Goal: Information Seeking & Learning: Learn about a topic

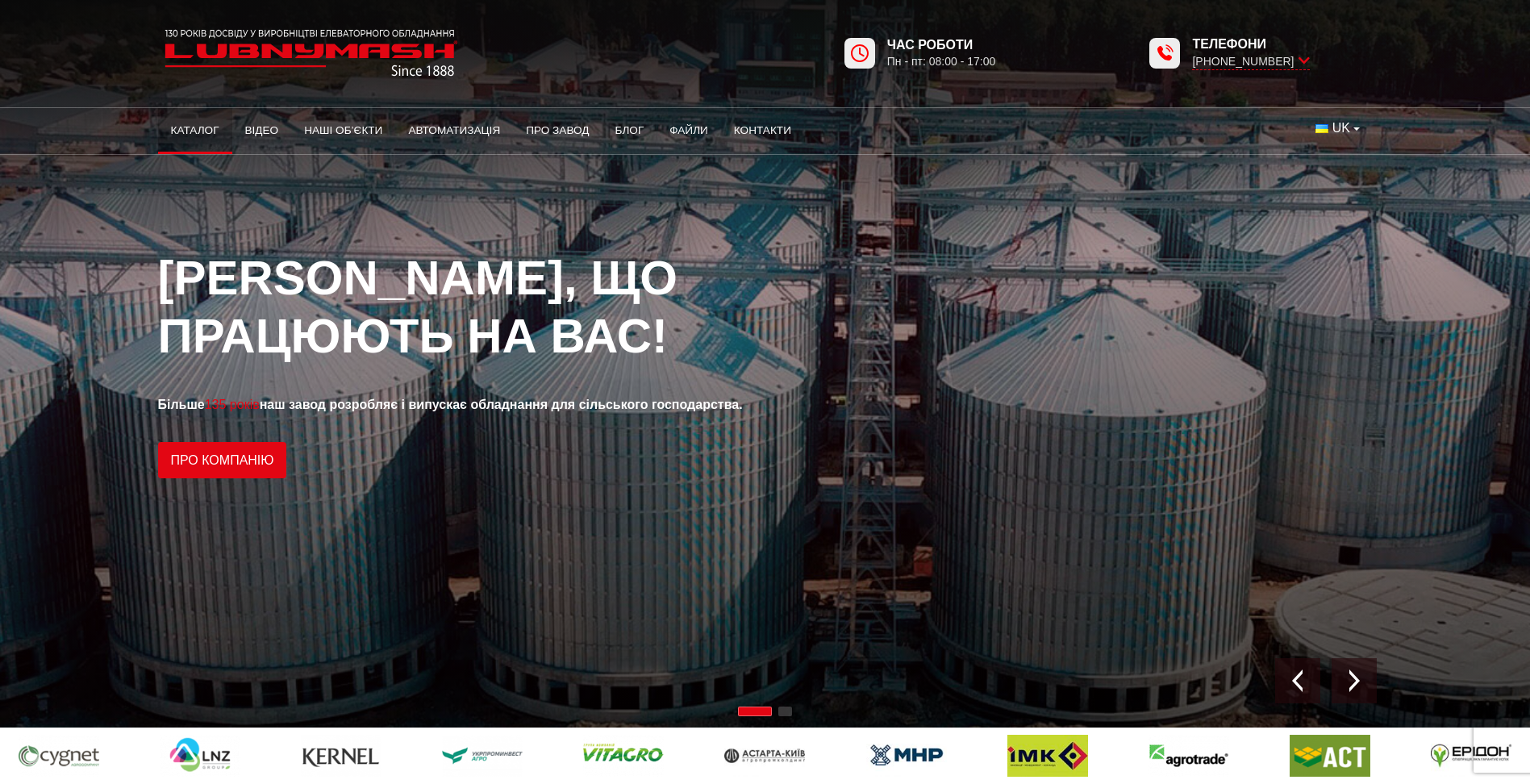
click at [198, 126] on link "Каталог" at bounding box center [195, 131] width 74 height 36
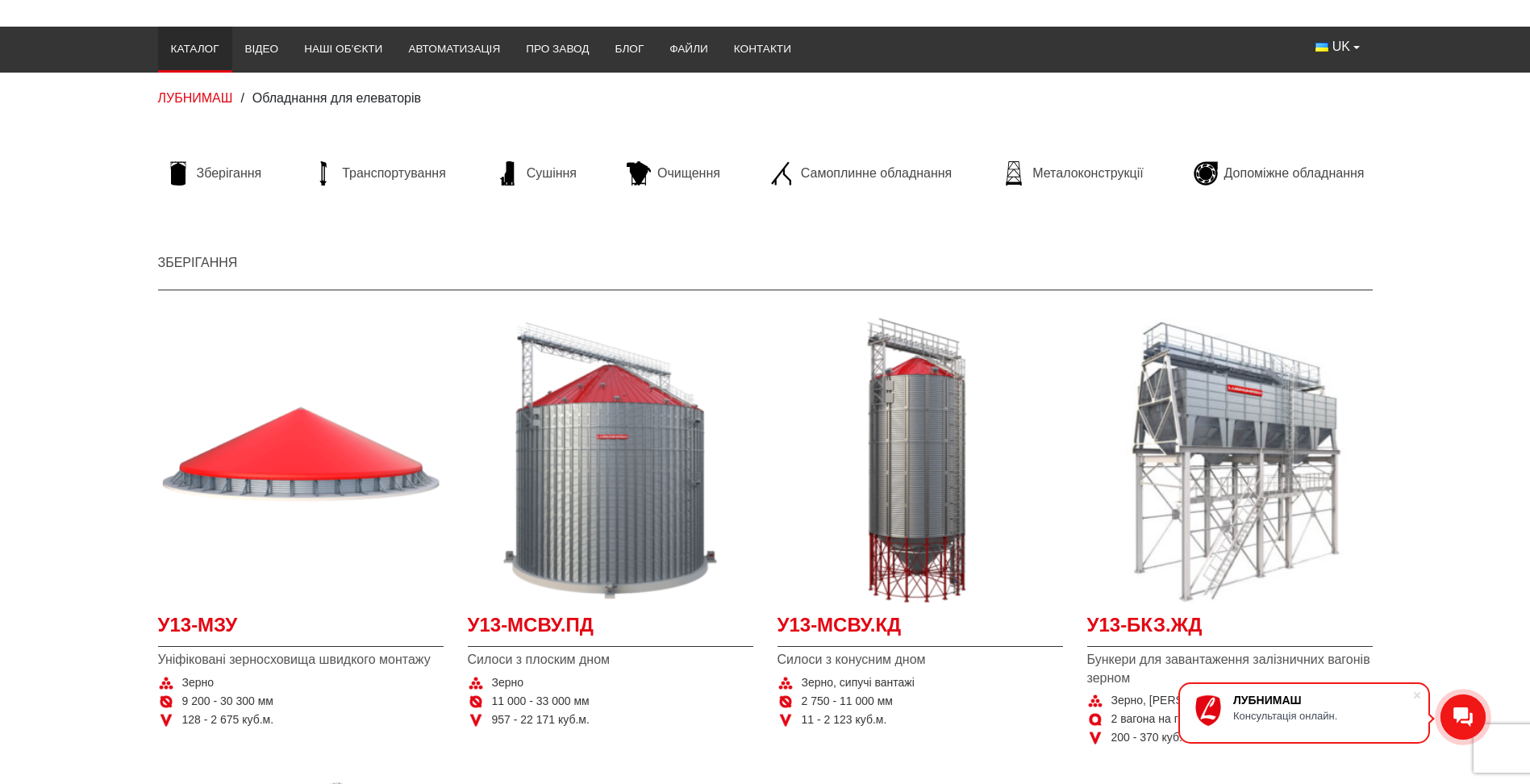
scroll to position [162, 0]
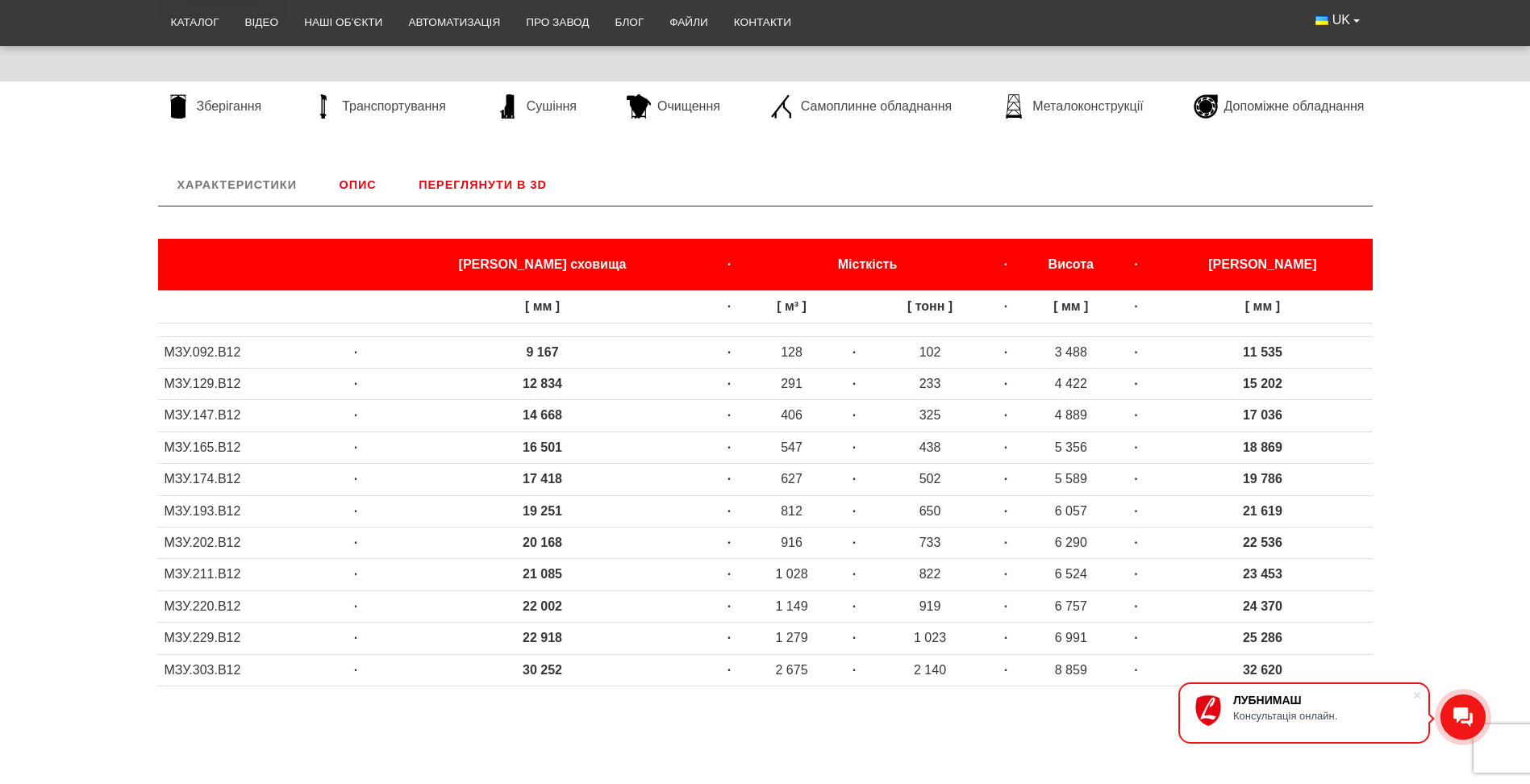
scroll to position [645, 0]
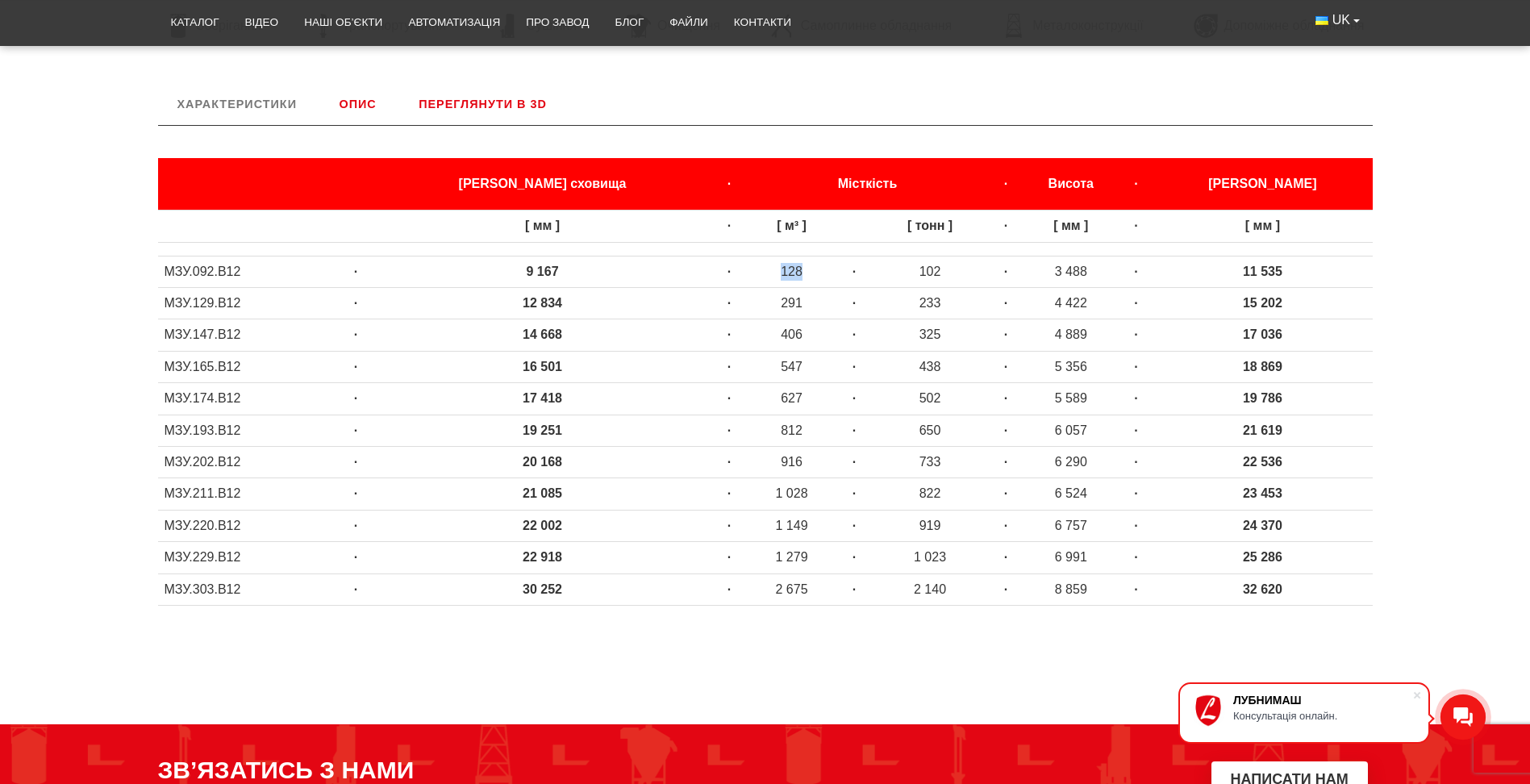
drag, startPoint x: 722, startPoint y: 275, endPoint x: 753, endPoint y: 271, distance: 31.3
click at [753, 271] on td "128" at bounding box center [792, 271] width 92 height 31
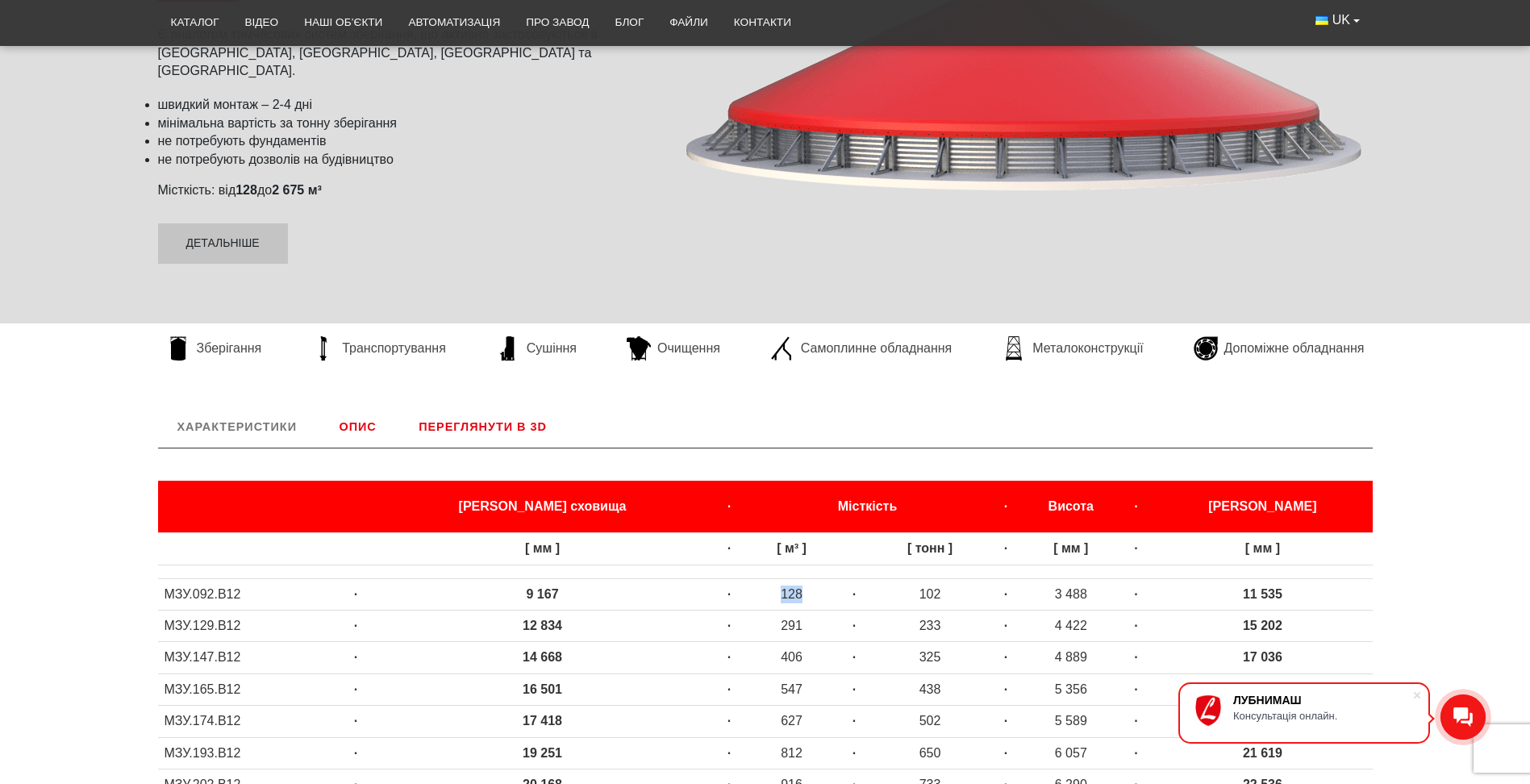
scroll to position [0, 0]
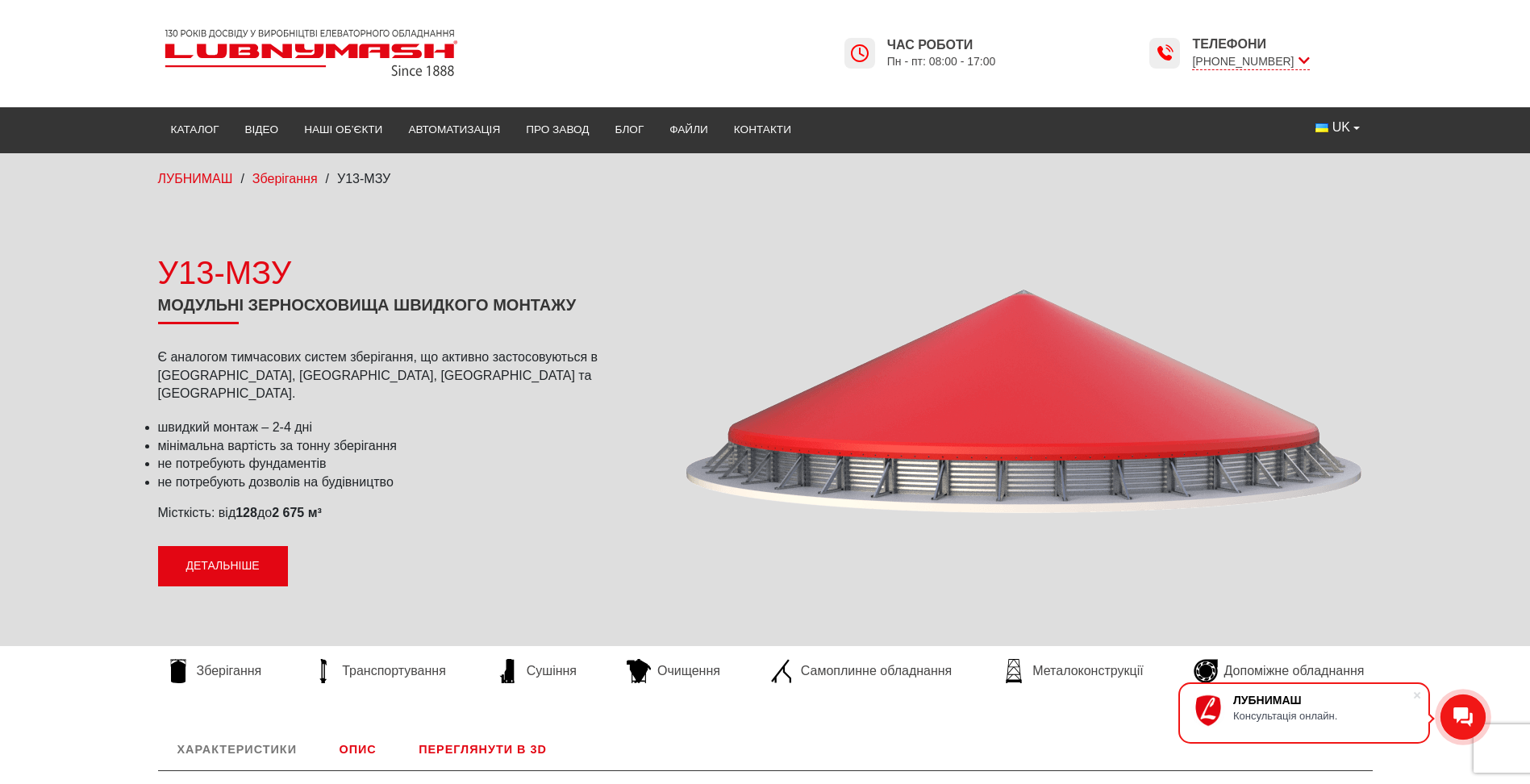
click at [228, 548] on link "Детальніше" at bounding box center [223, 566] width 130 height 40
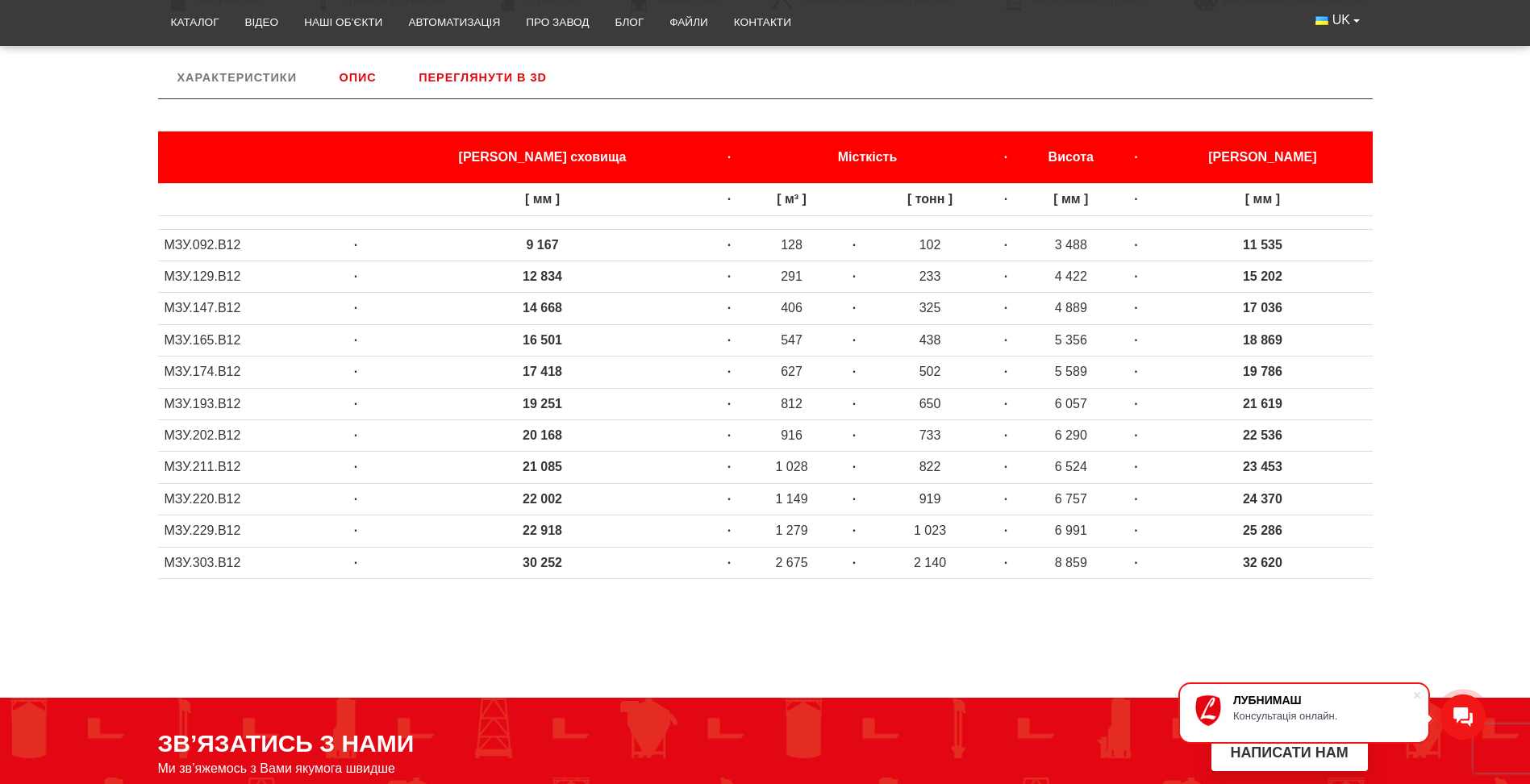
scroll to position [511, 0]
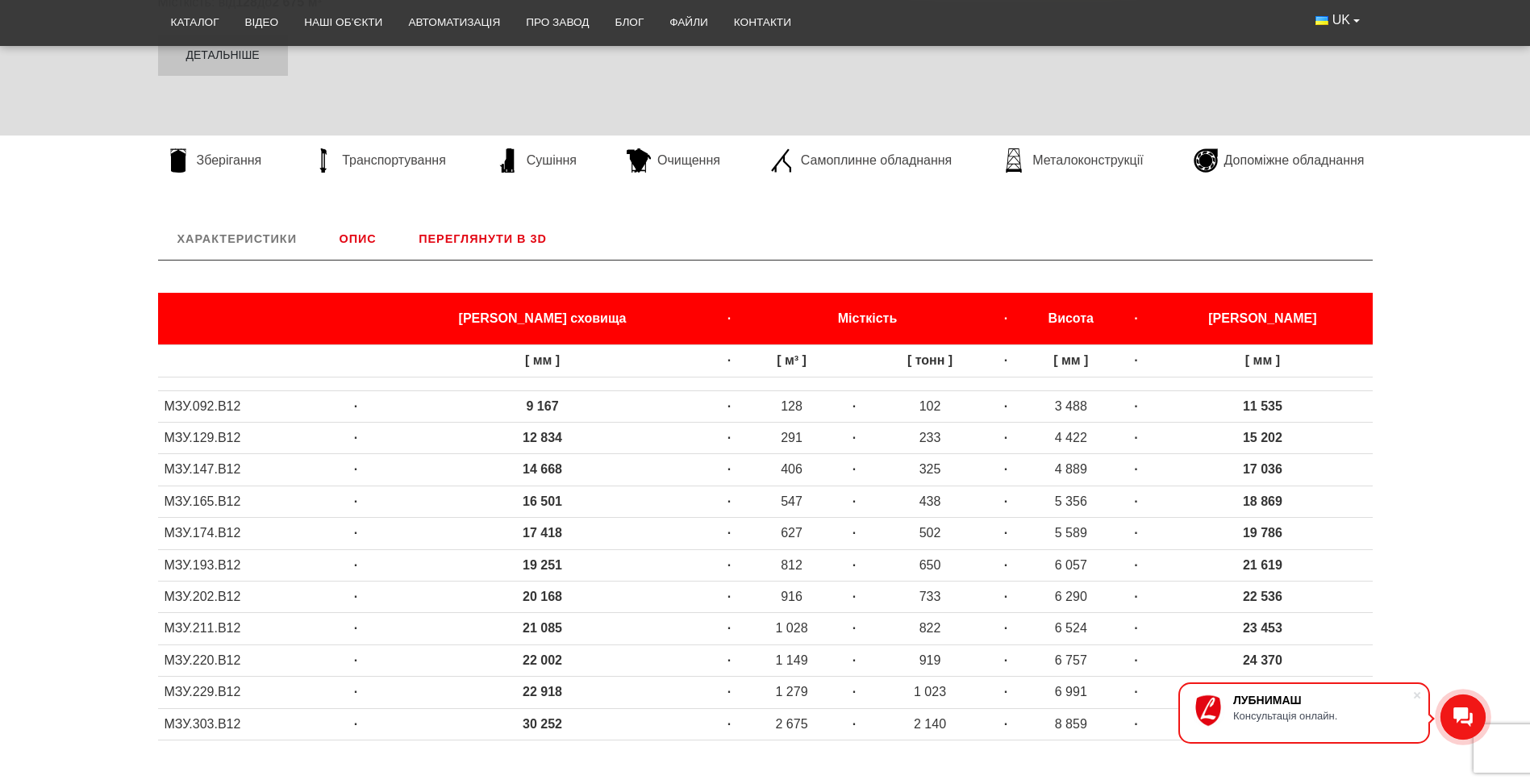
click at [340, 237] on link "Опис" at bounding box center [356, 238] width 76 height 42
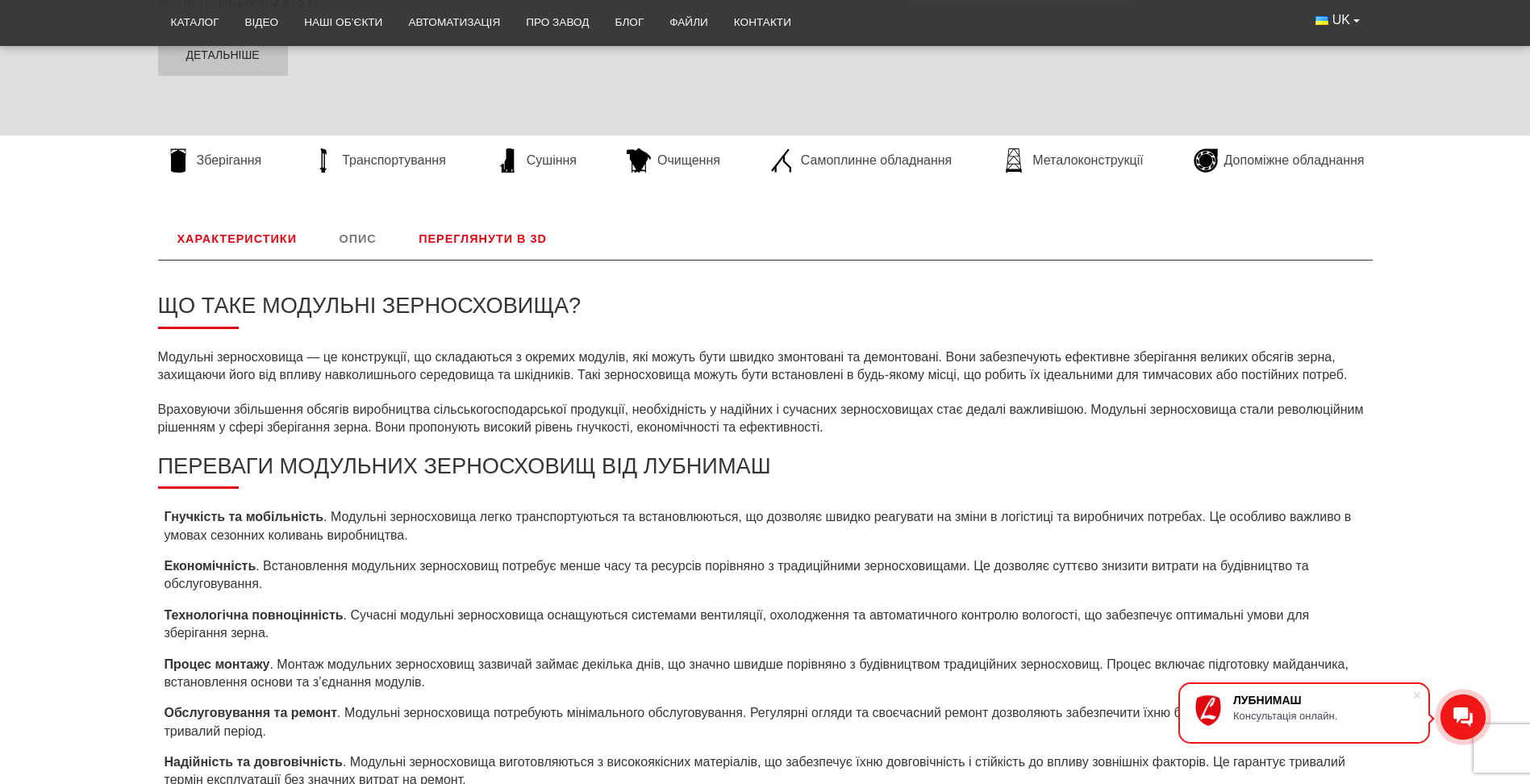
scroll to position [672, 0]
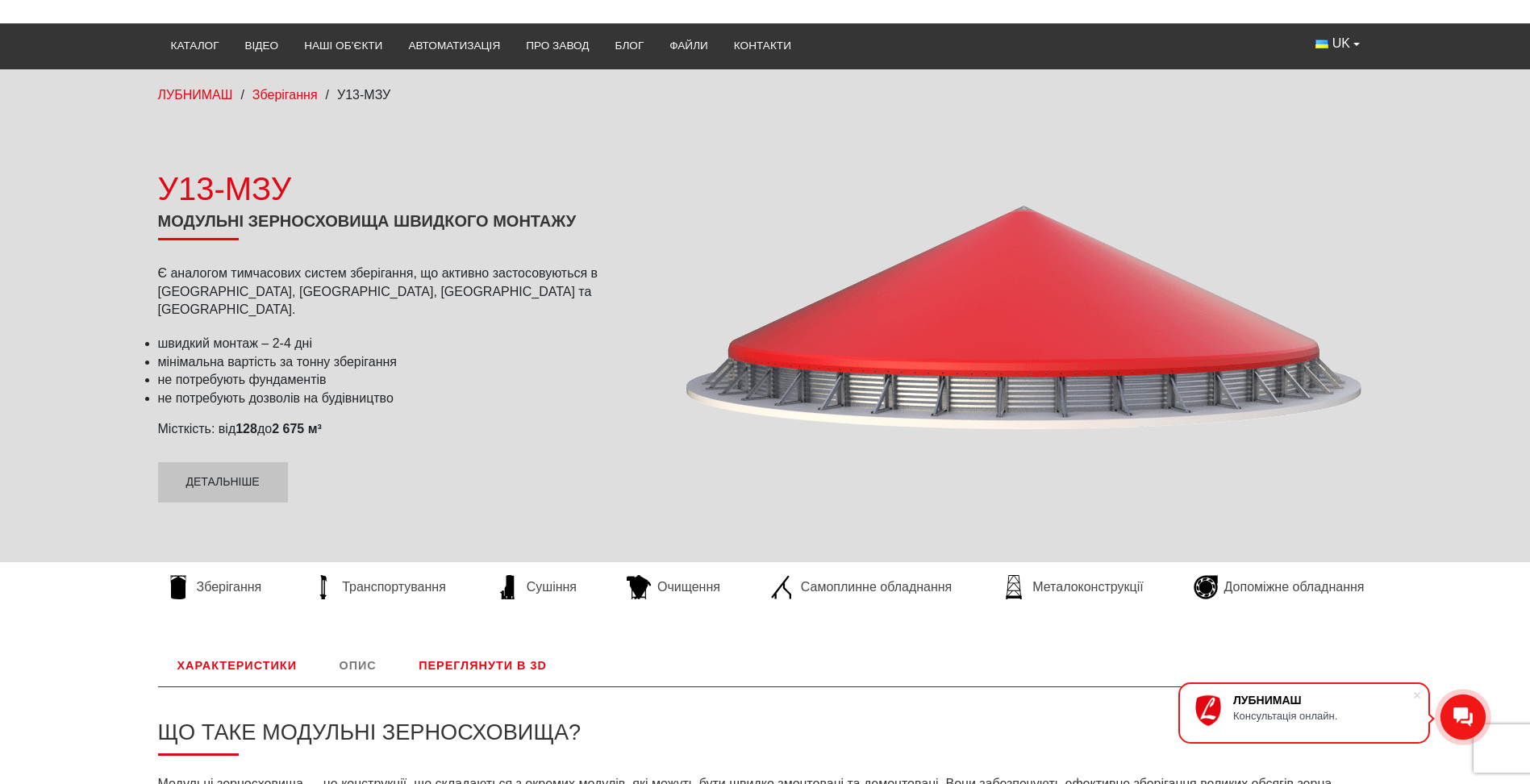
click at [484, 669] on link "Переглянути в 3D" at bounding box center [483, 665] width 167 height 42
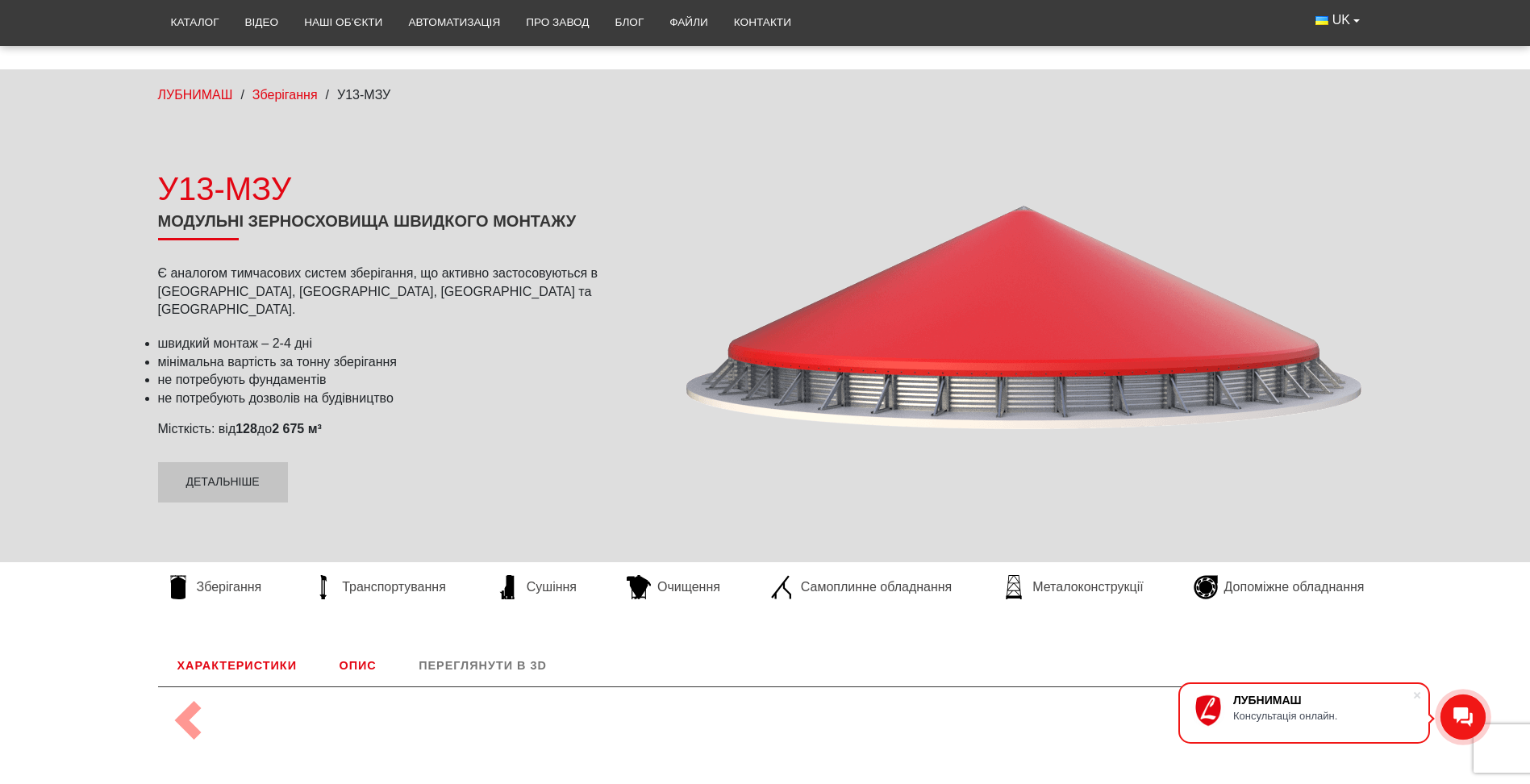
scroll to position [662, 0]
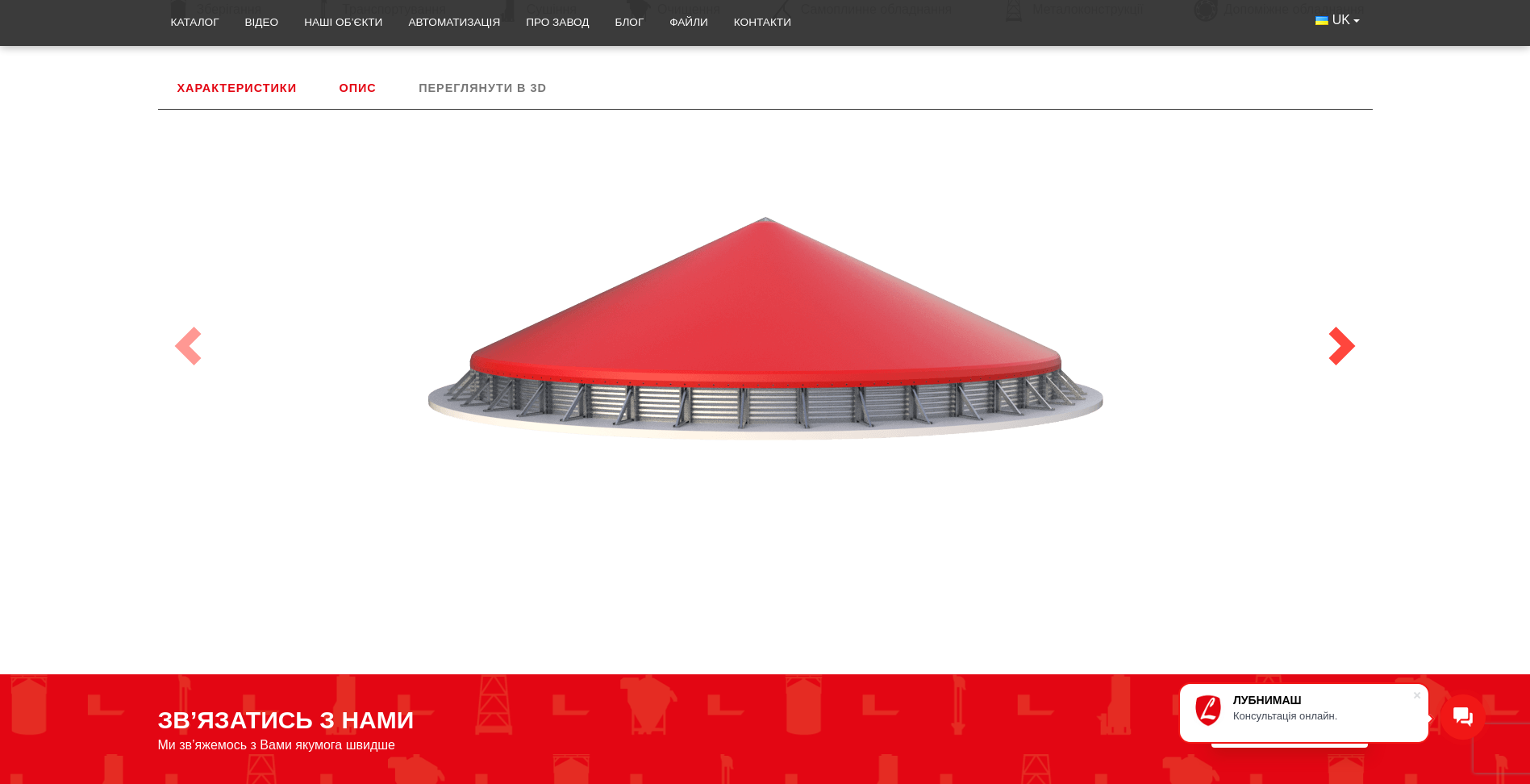
click at [1345, 343] on span at bounding box center [1342, 345] width 38 height 38
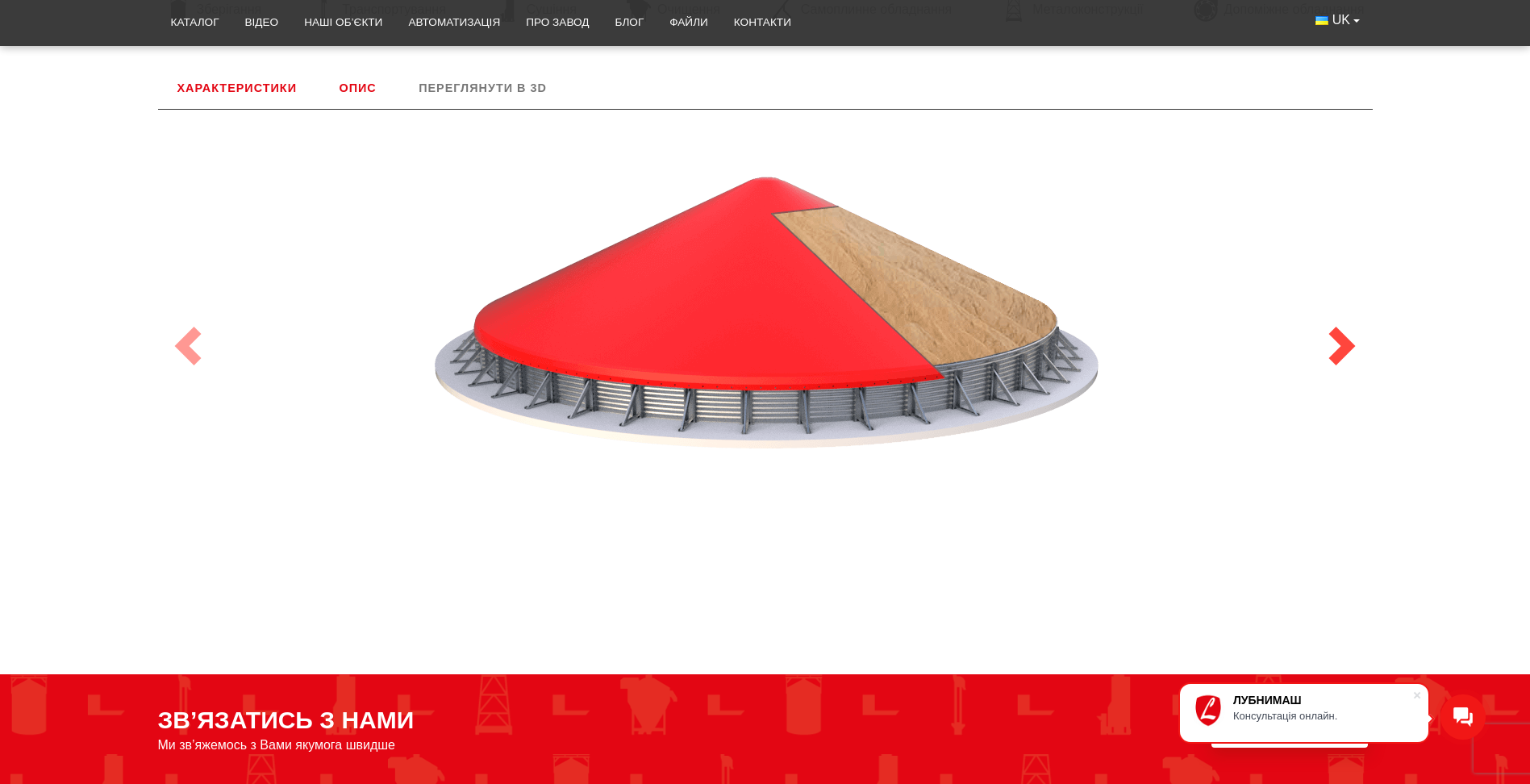
click at [1345, 343] on span at bounding box center [1342, 345] width 38 height 38
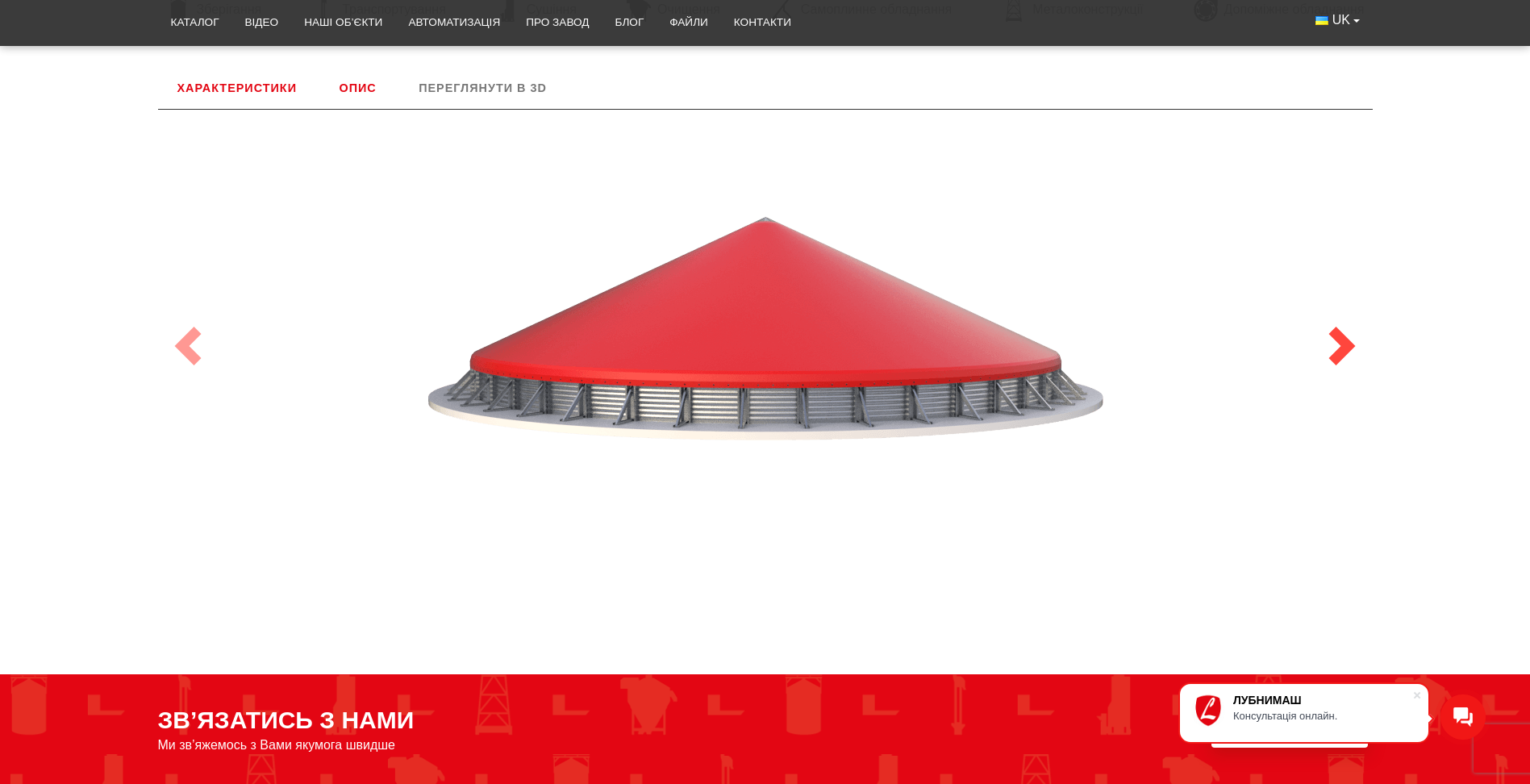
click at [1345, 343] on span at bounding box center [1342, 345] width 38 height 38
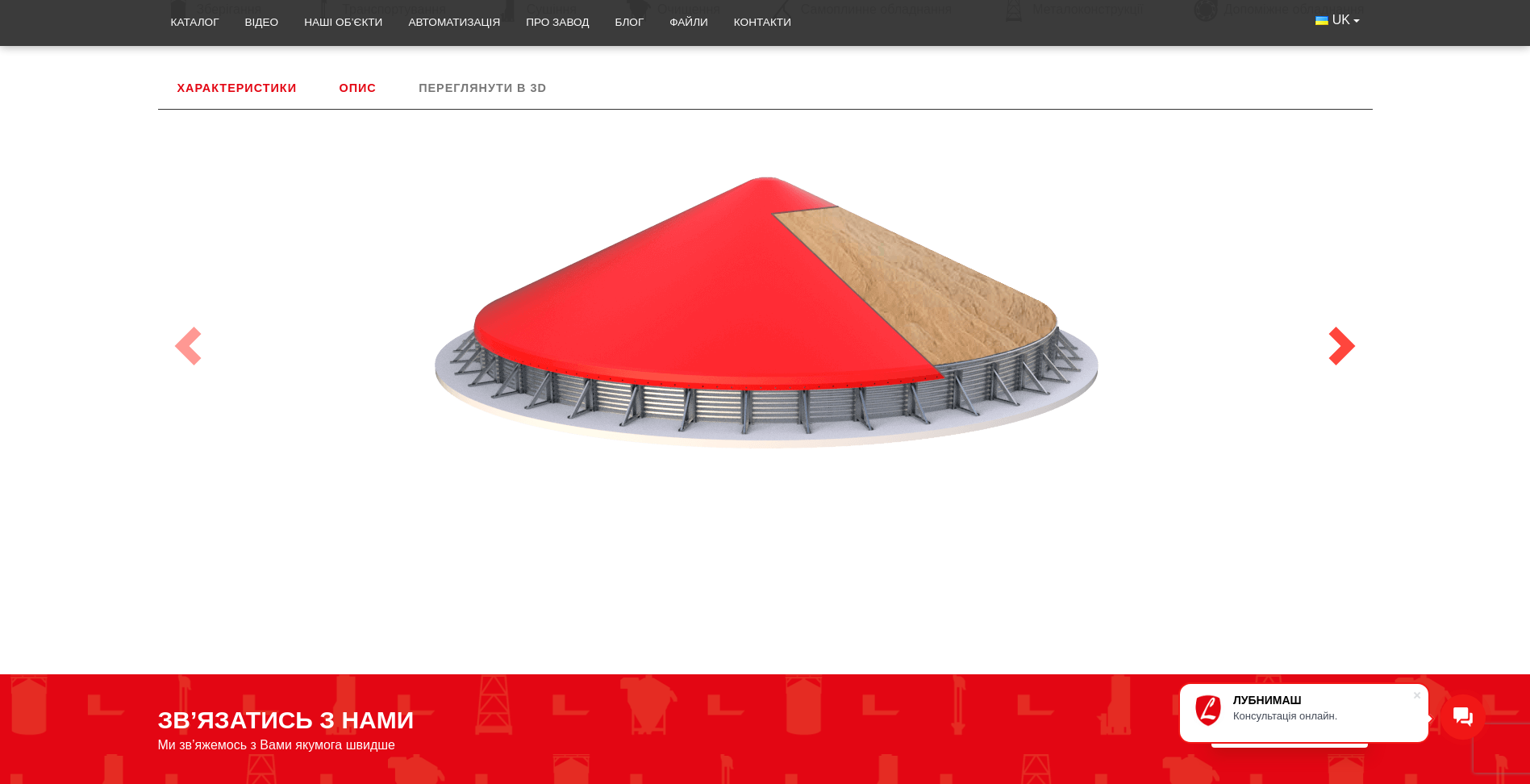
click at [1345, 343] on span at bounding box center [1342, 345] width 38 height 38
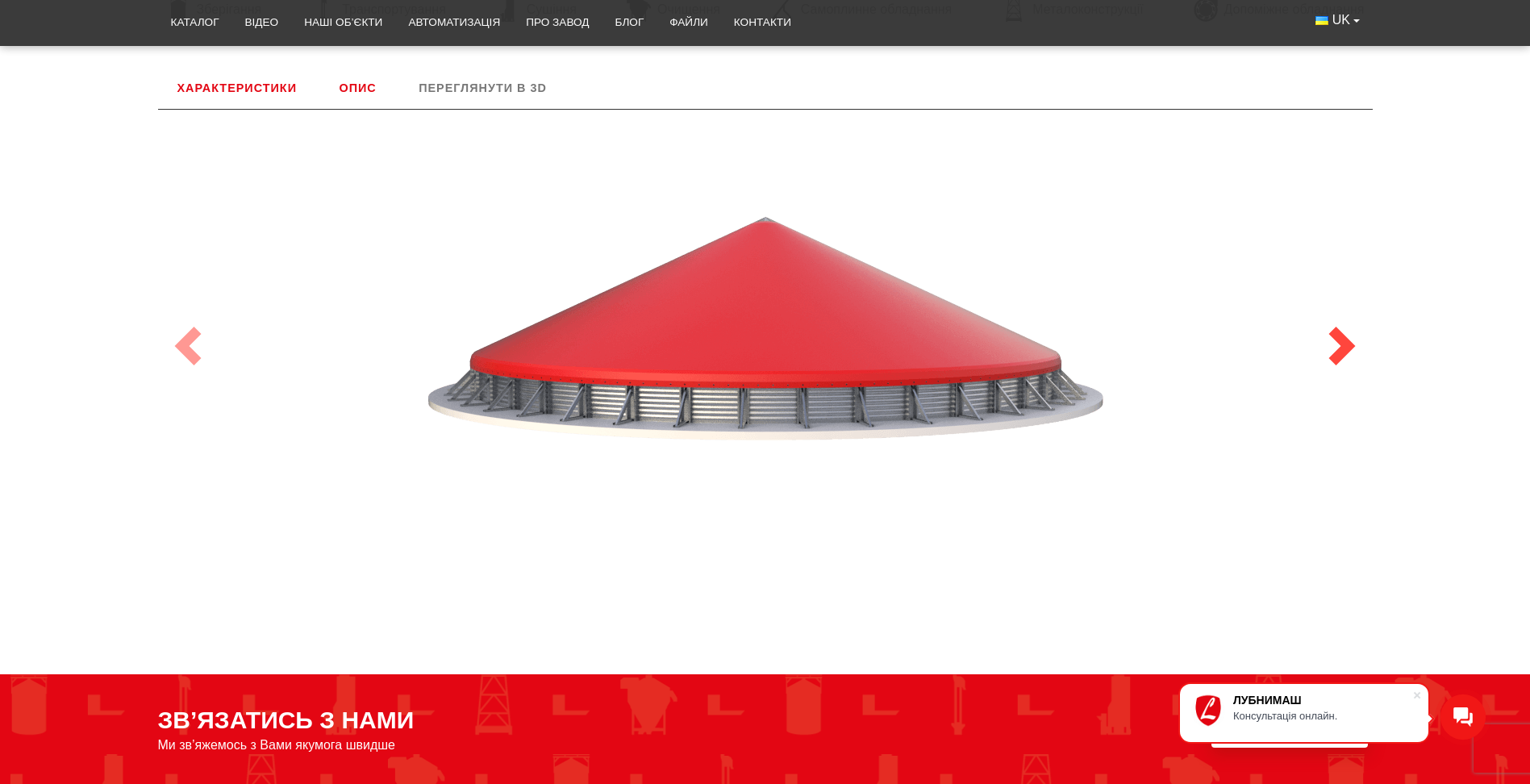
click at [1345, 343] on span at bounding box center [1342, 345] width 38 height 38
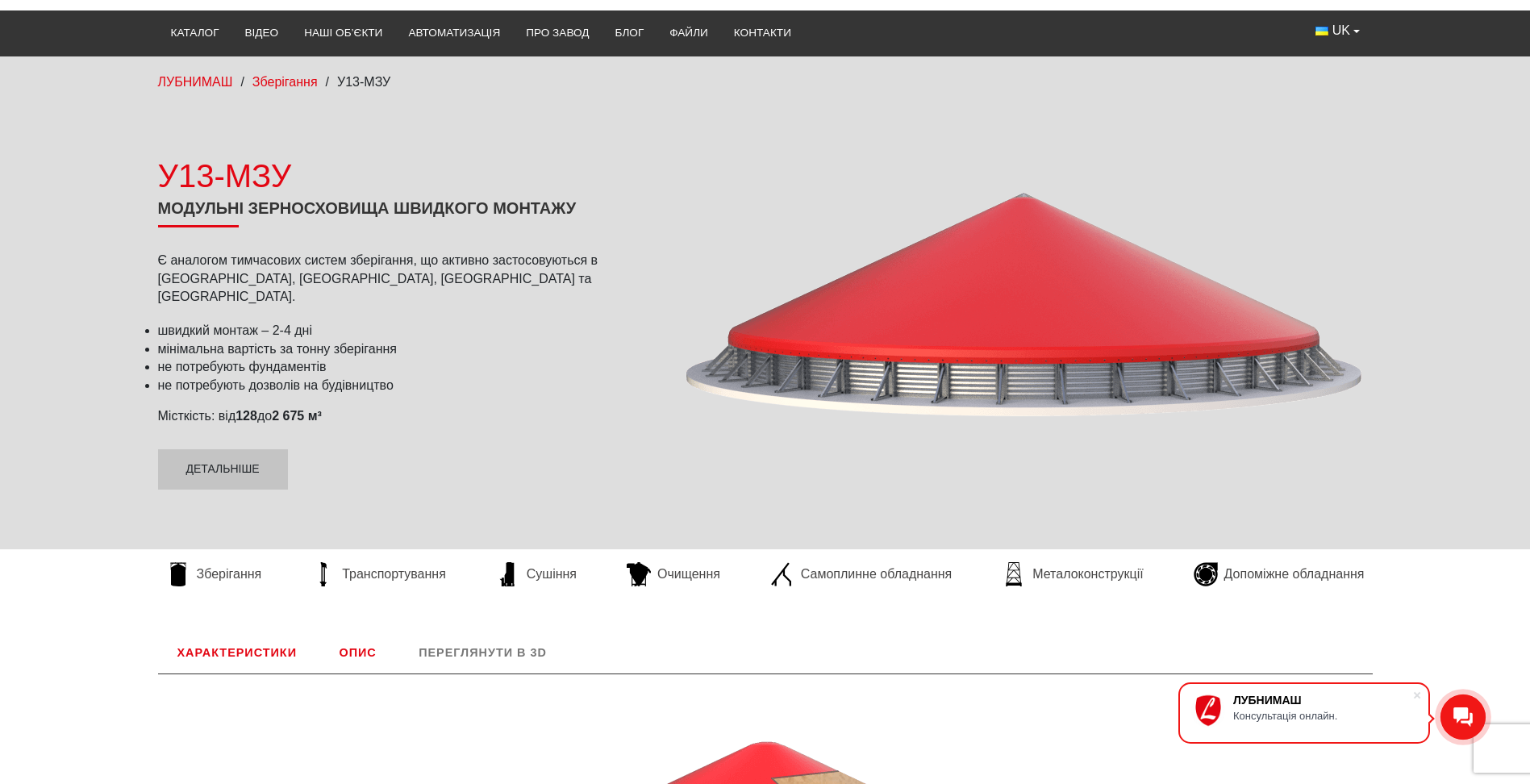
scroll to position [0, 0]
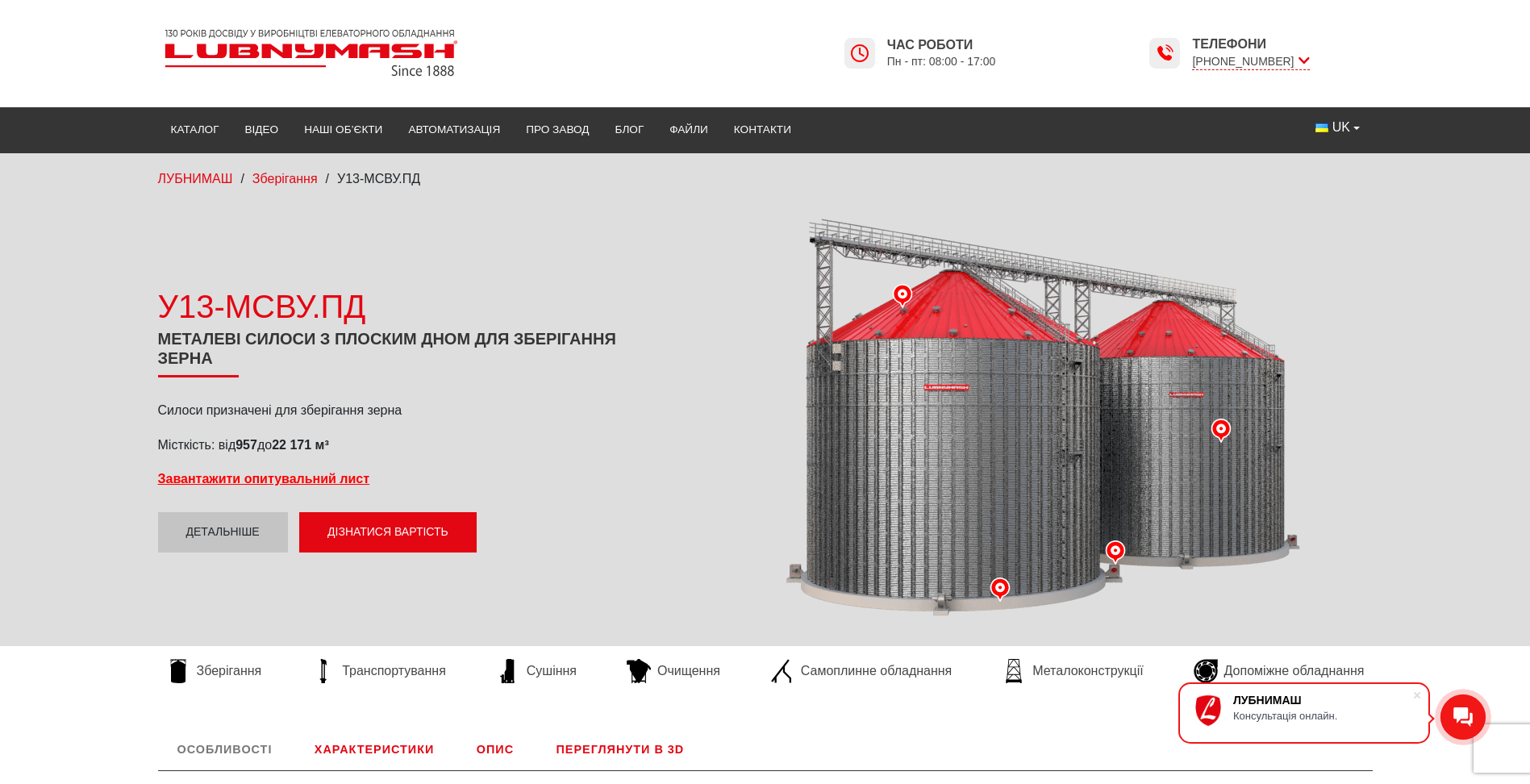
scroll to position [323, 0]
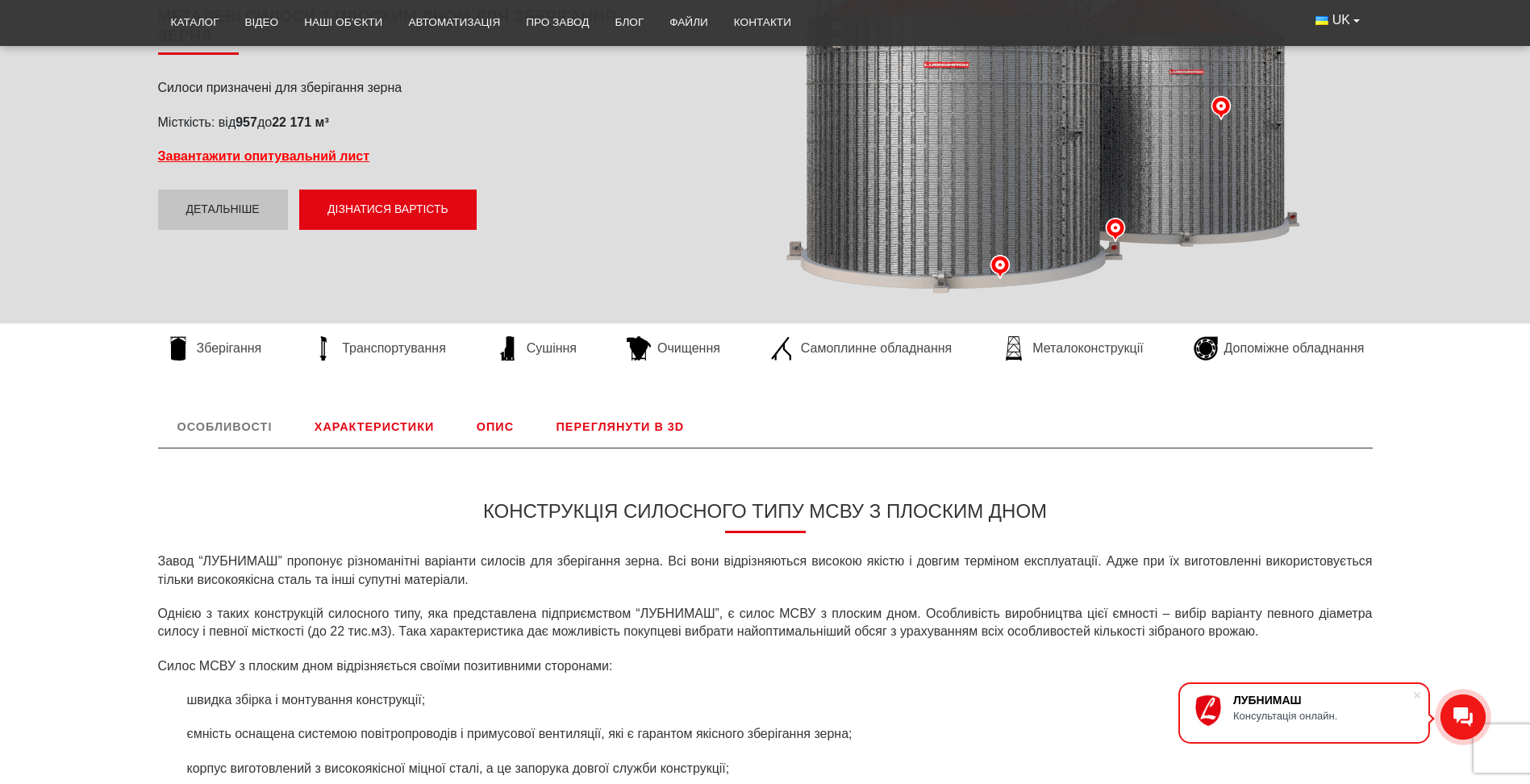
click at [582, 426] on link "Переглянути в 3D" at bounding box center [621, 427] width 167 height 42
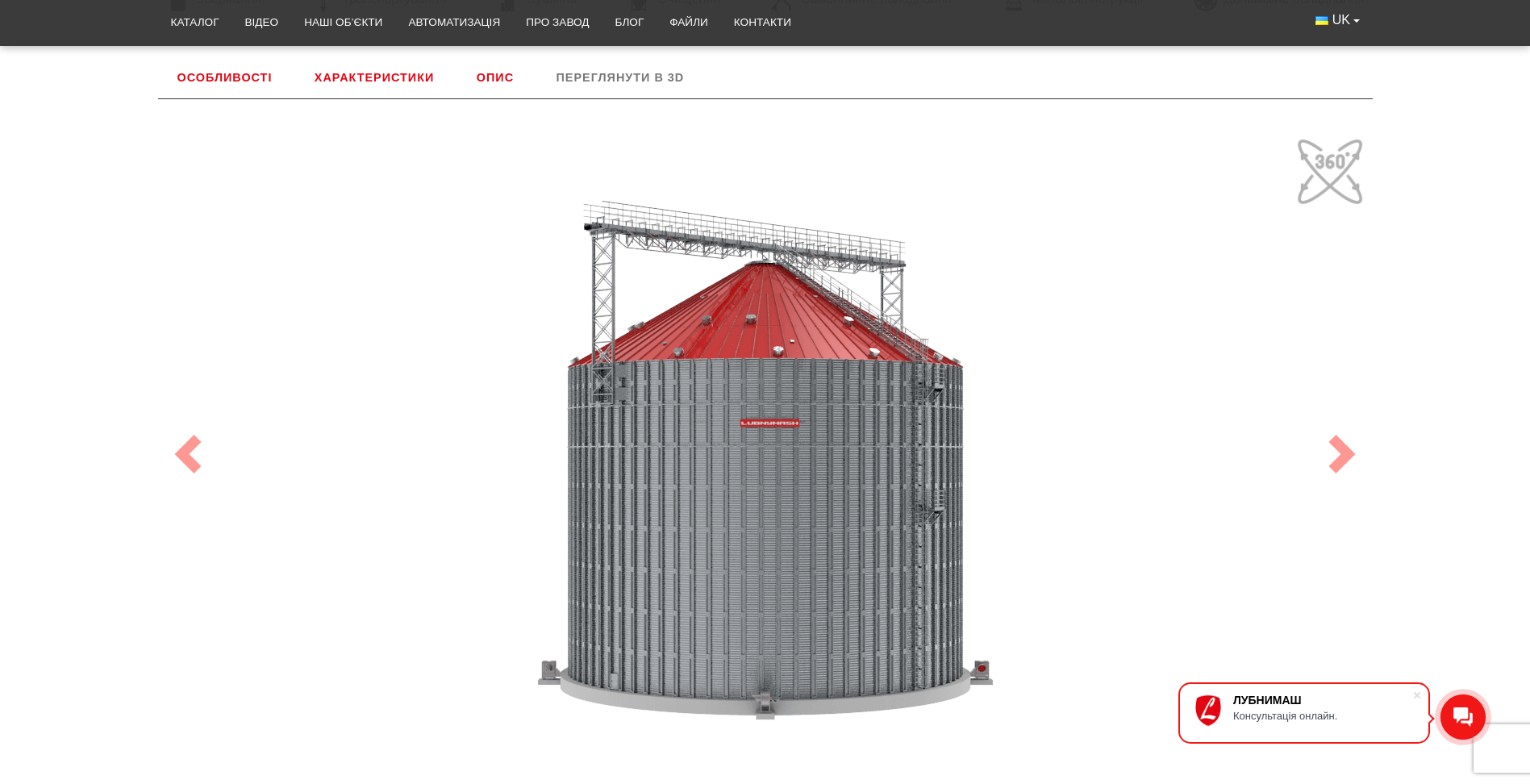
click at [484, 85] on link "Опис" at bounding box center [494, 78] width 76 height 42
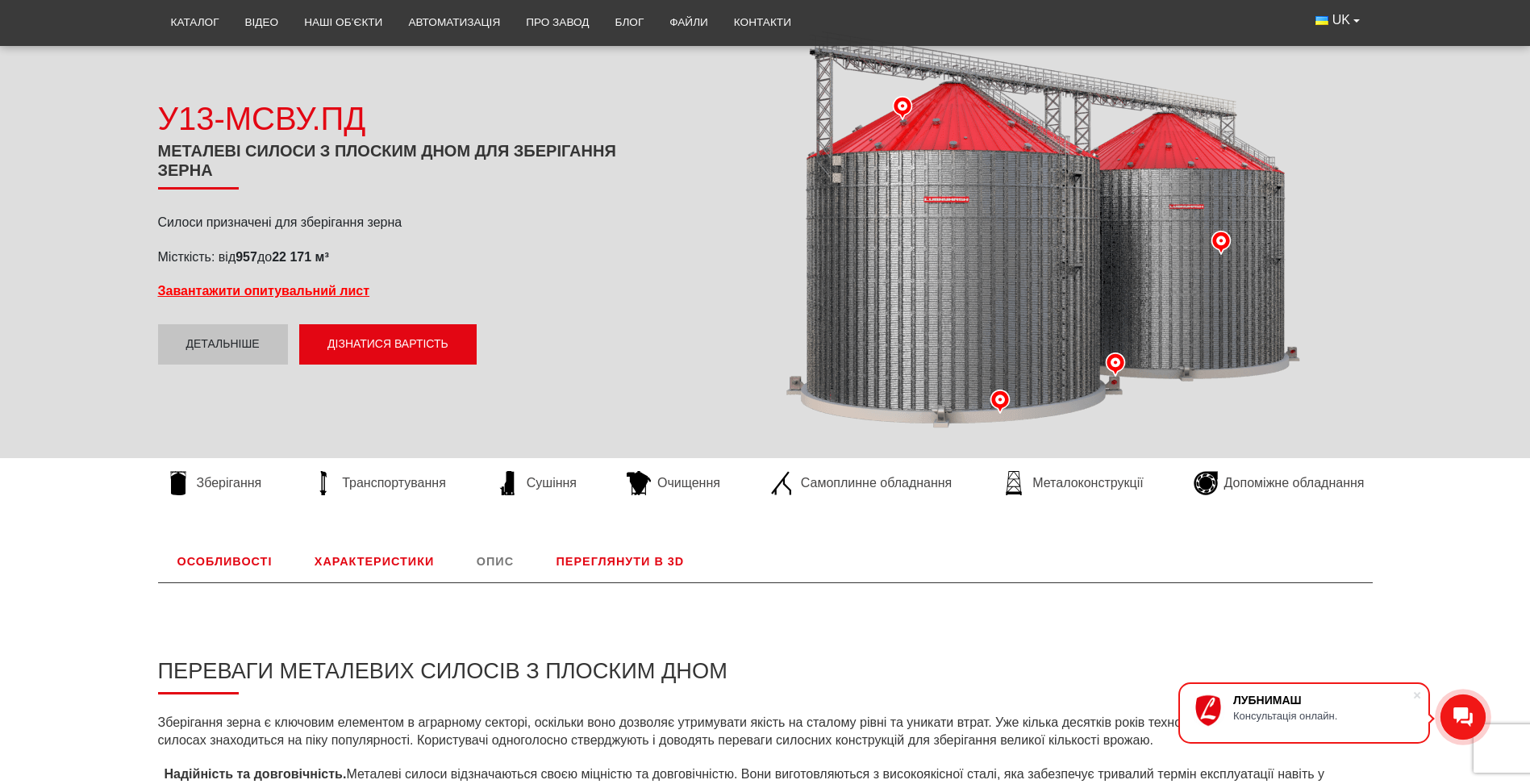
click at [350, 552] on link "Характеристики" at bounding box center [374, 561] width 158 height 42
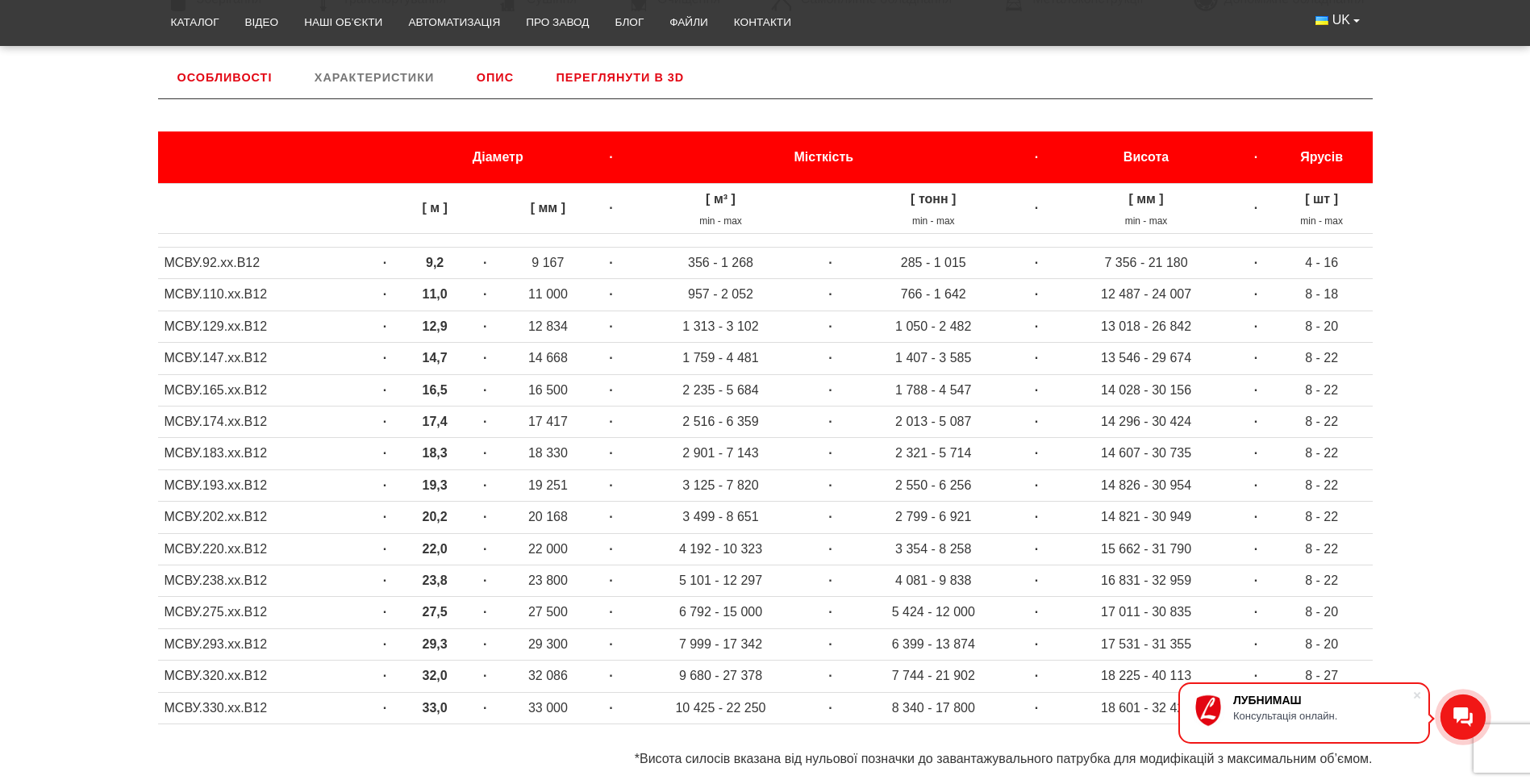
scroll to position [269, 0]
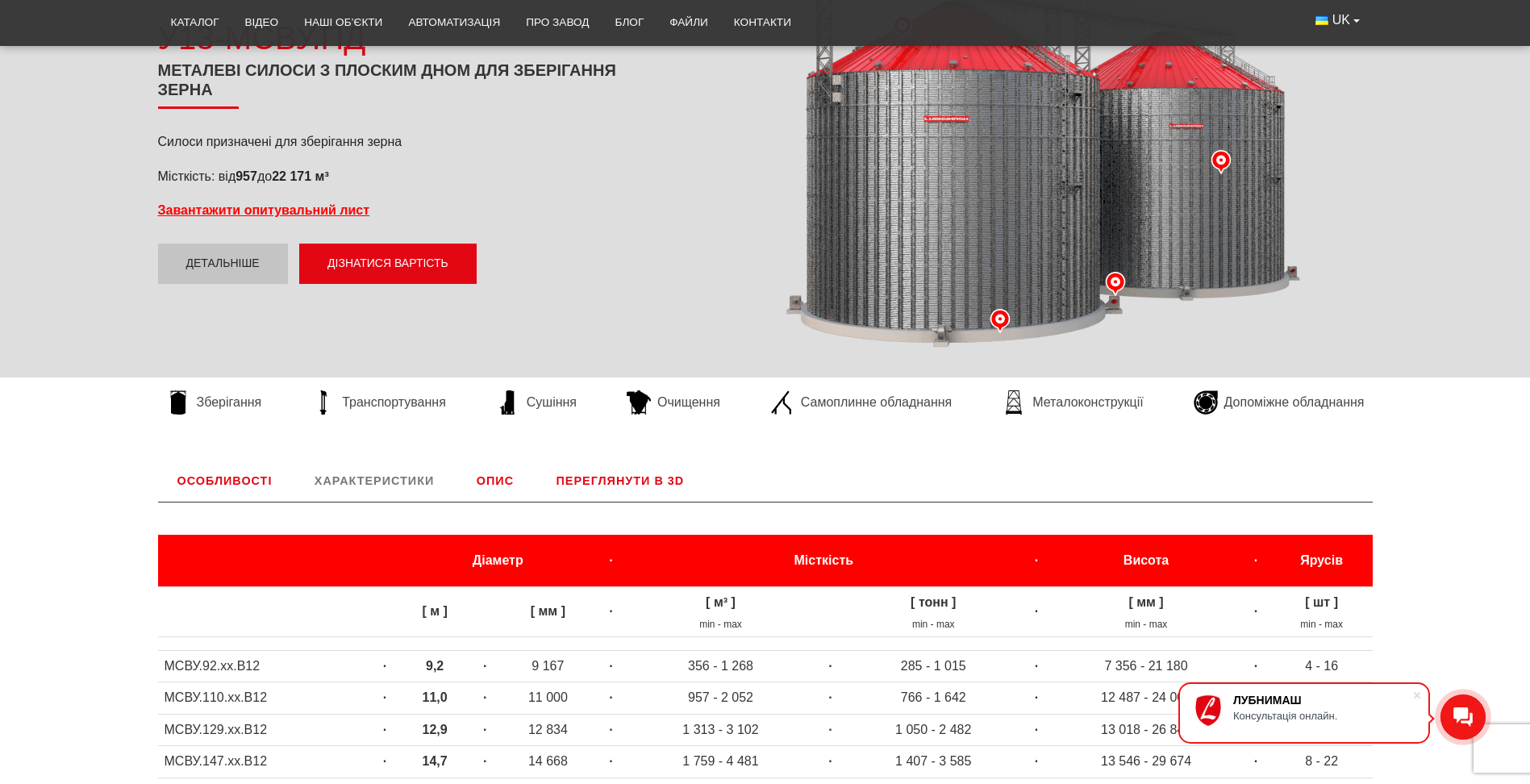
click at [490, 477] on link "Опис" at bounding box center [494, 481] width 76 height 42
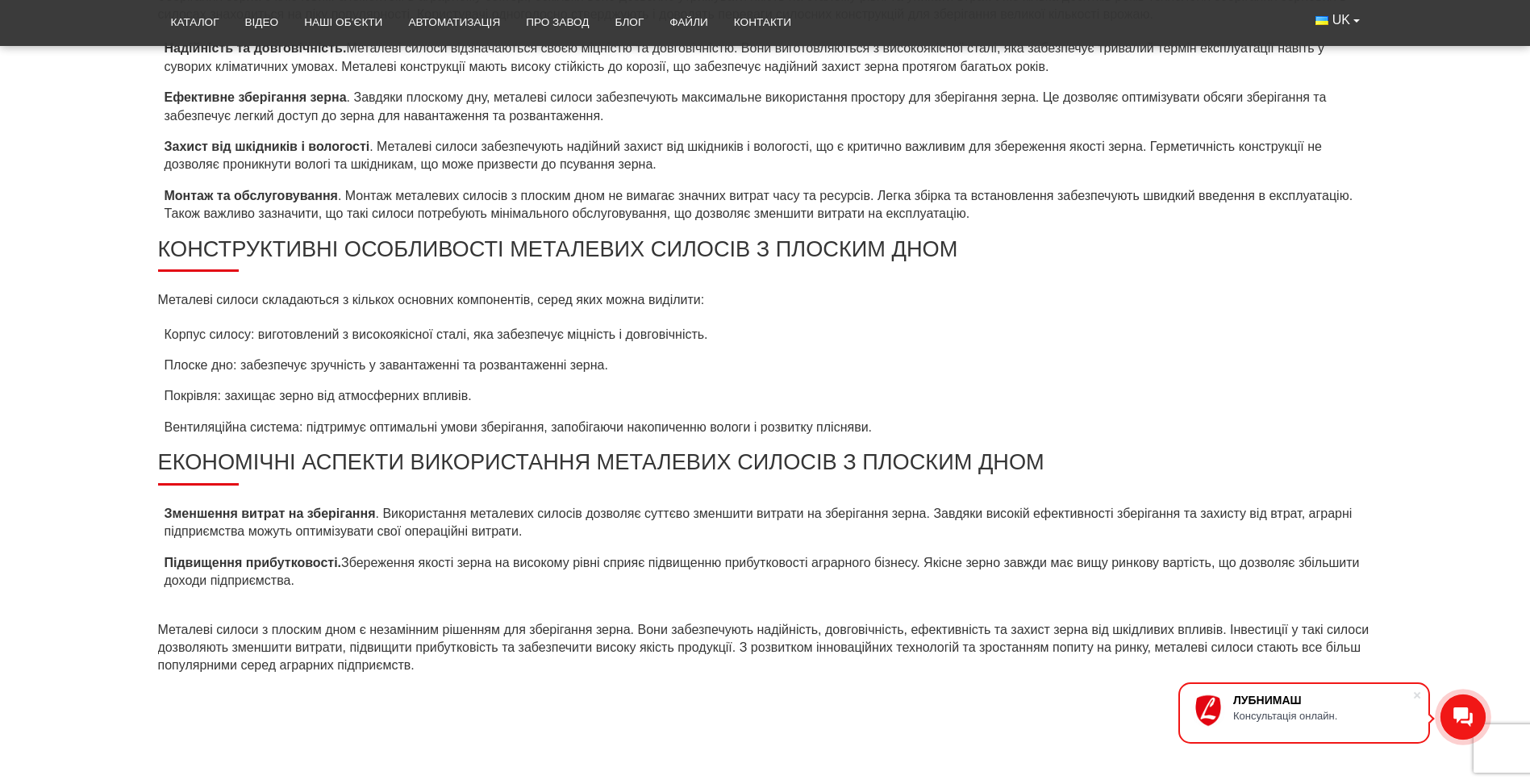
scroll to position [591, 0]
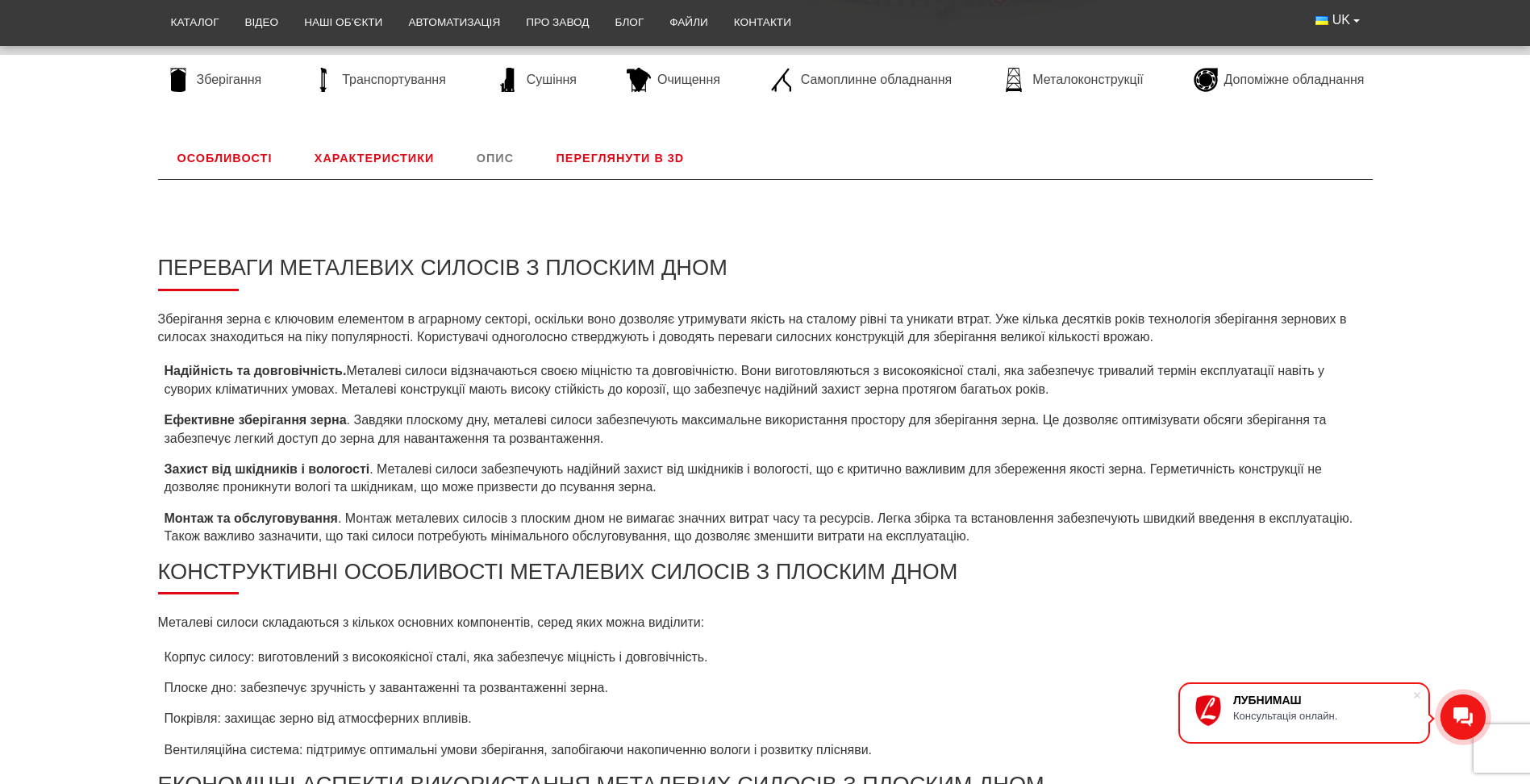
click at [603, 147] on link "Переглянути в 3D" at bounding box center [621, 158] width 167 height 42
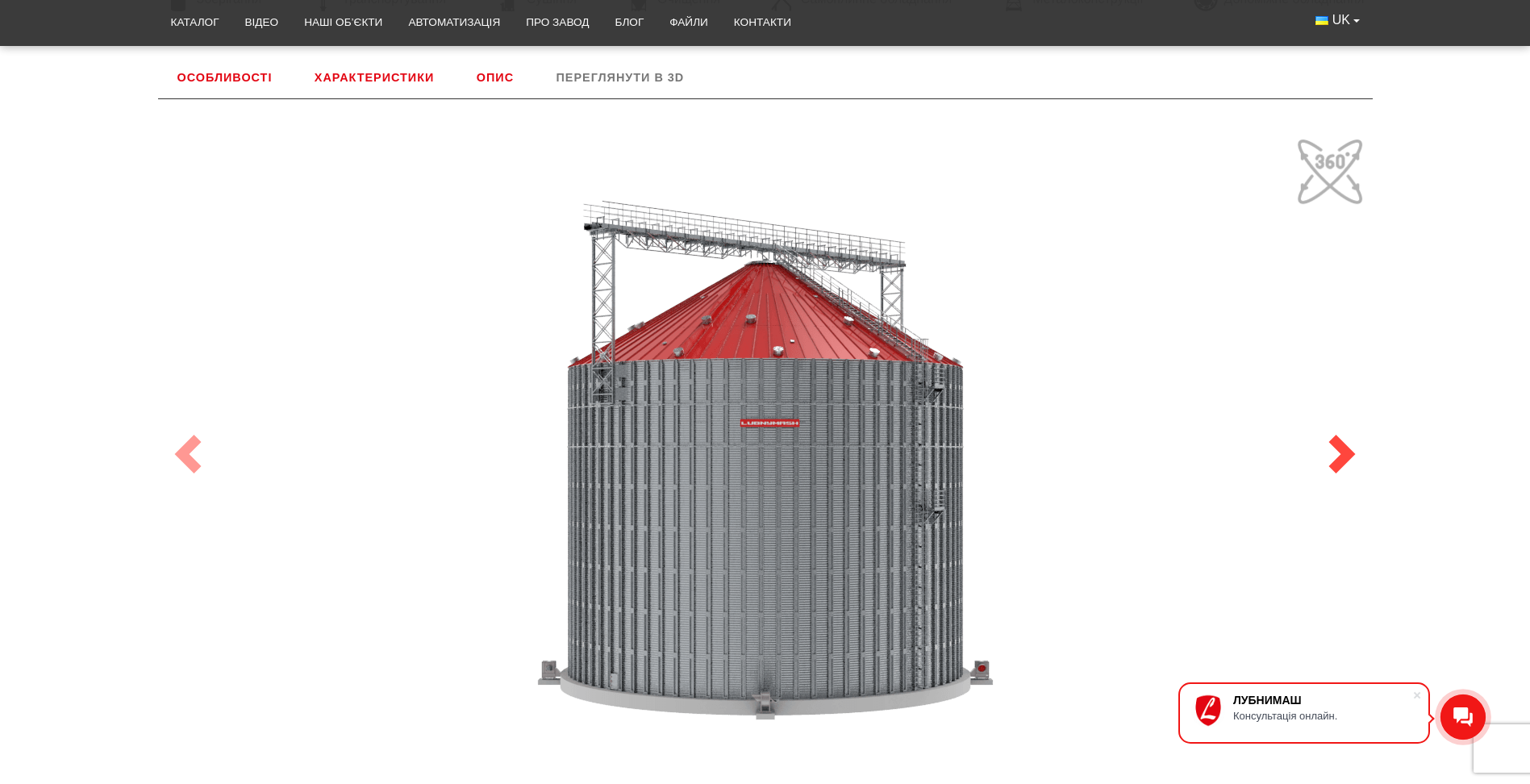
click at [1345, 457] on span at bounding box center [1342, 454] width 38 height 38
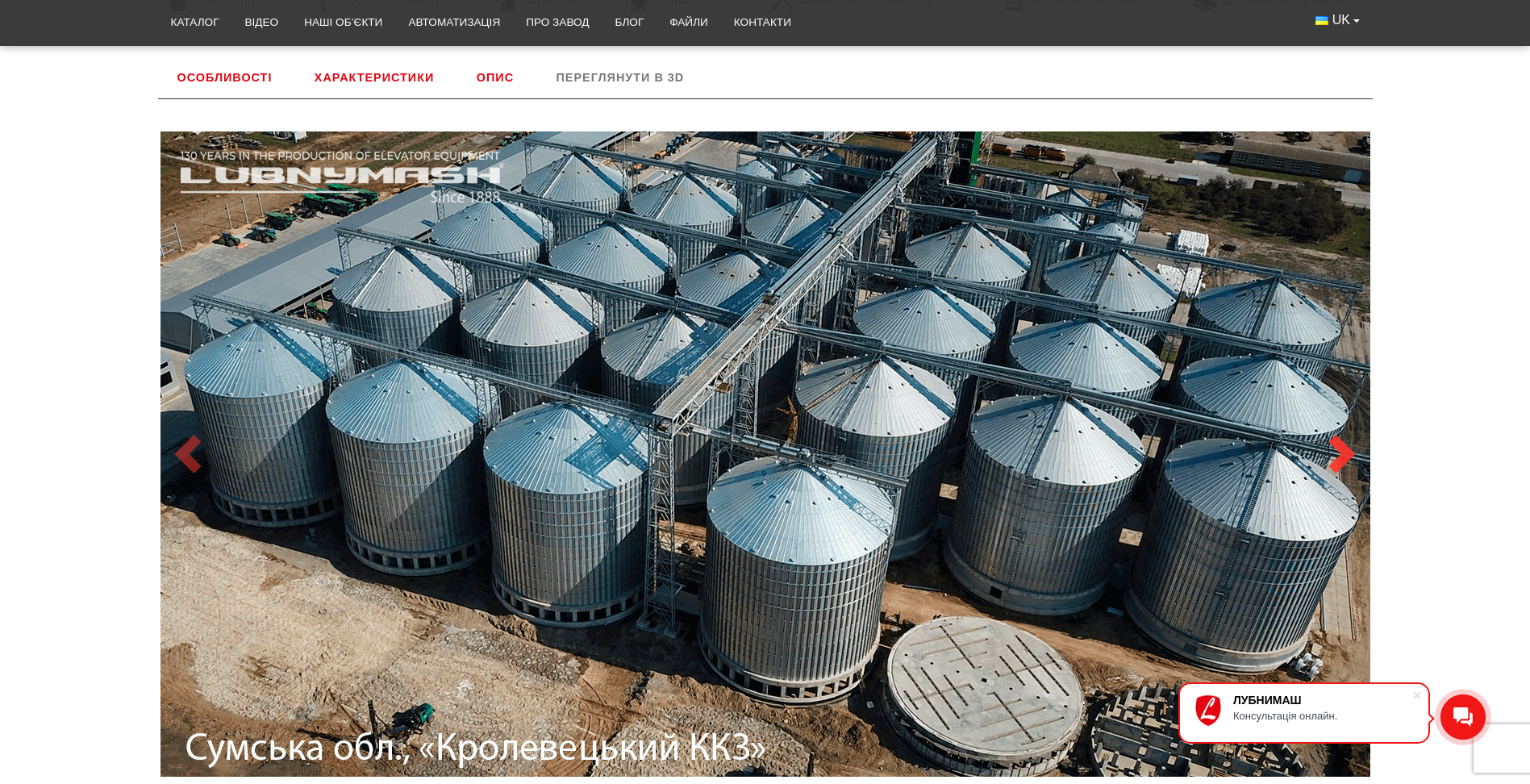
click at [1345, 457] on span at bounding box center [1342, 454] width 38 height 38
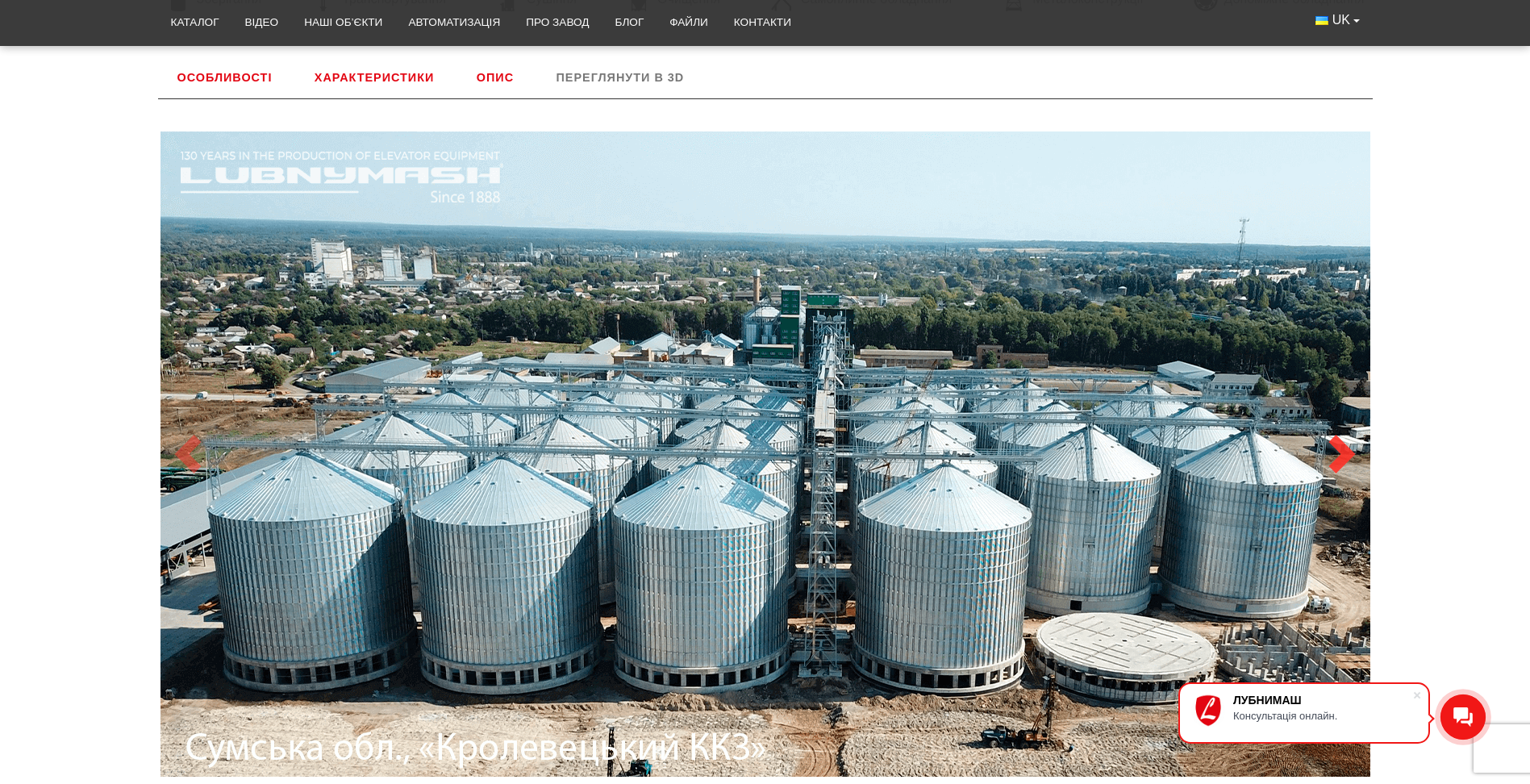
click at [1345, 457] on span at bounding box center [1342, 454] width 38 height 38
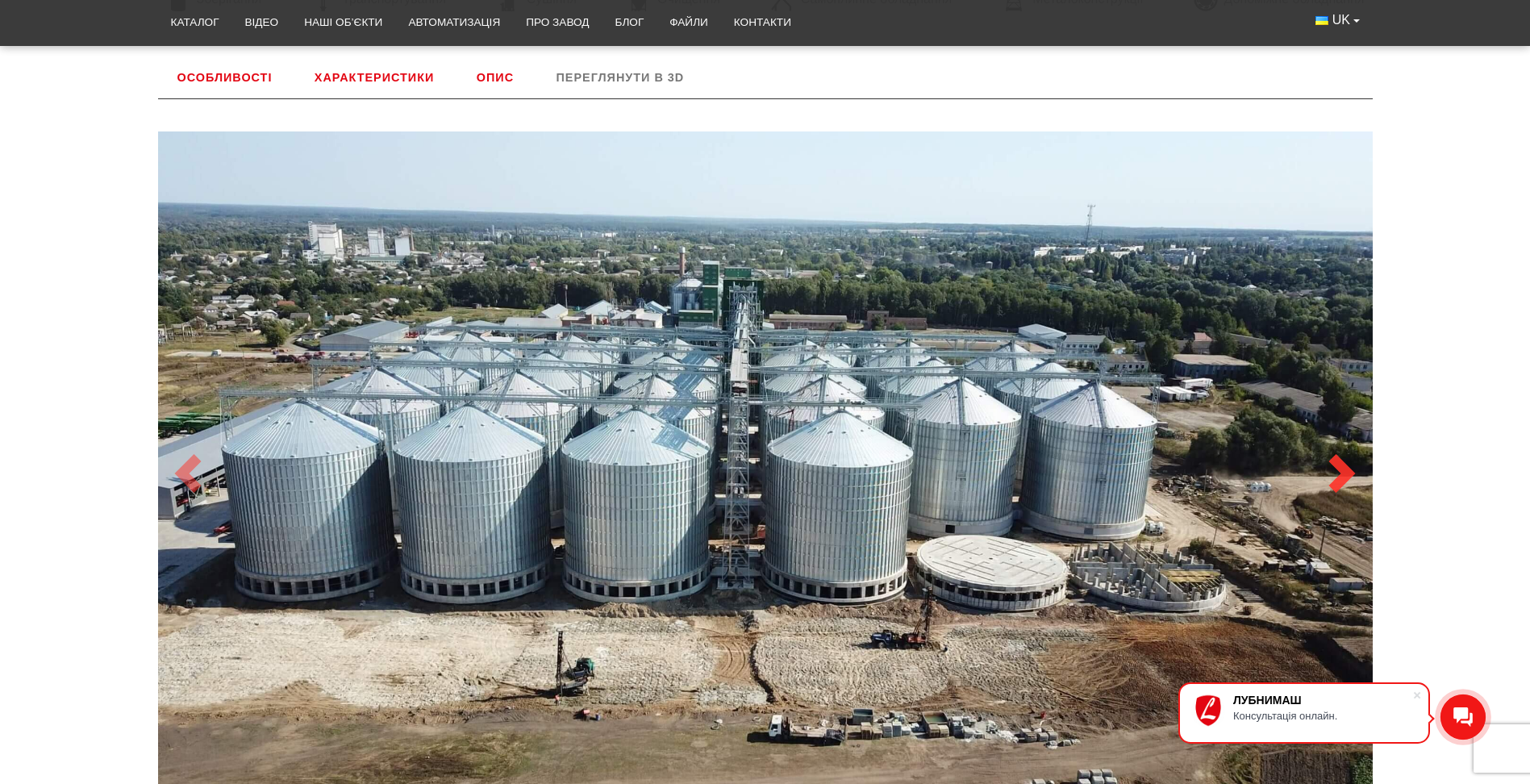
click at [1345, 457] on span at bounding box center [1342, 473] width 38 height 38
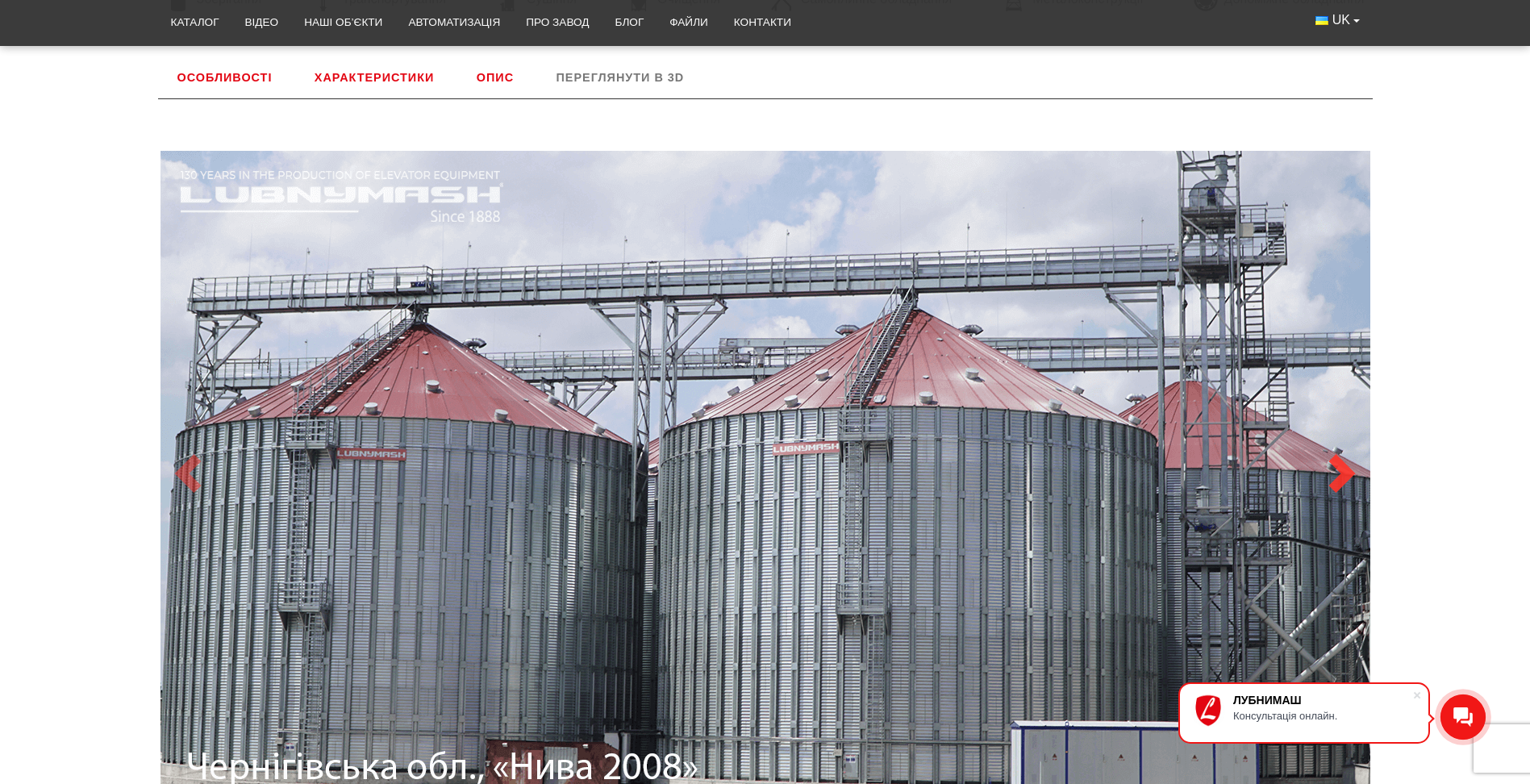
click at [1345, 457] on span at bounding box center [1342, 473] width 38 height 38
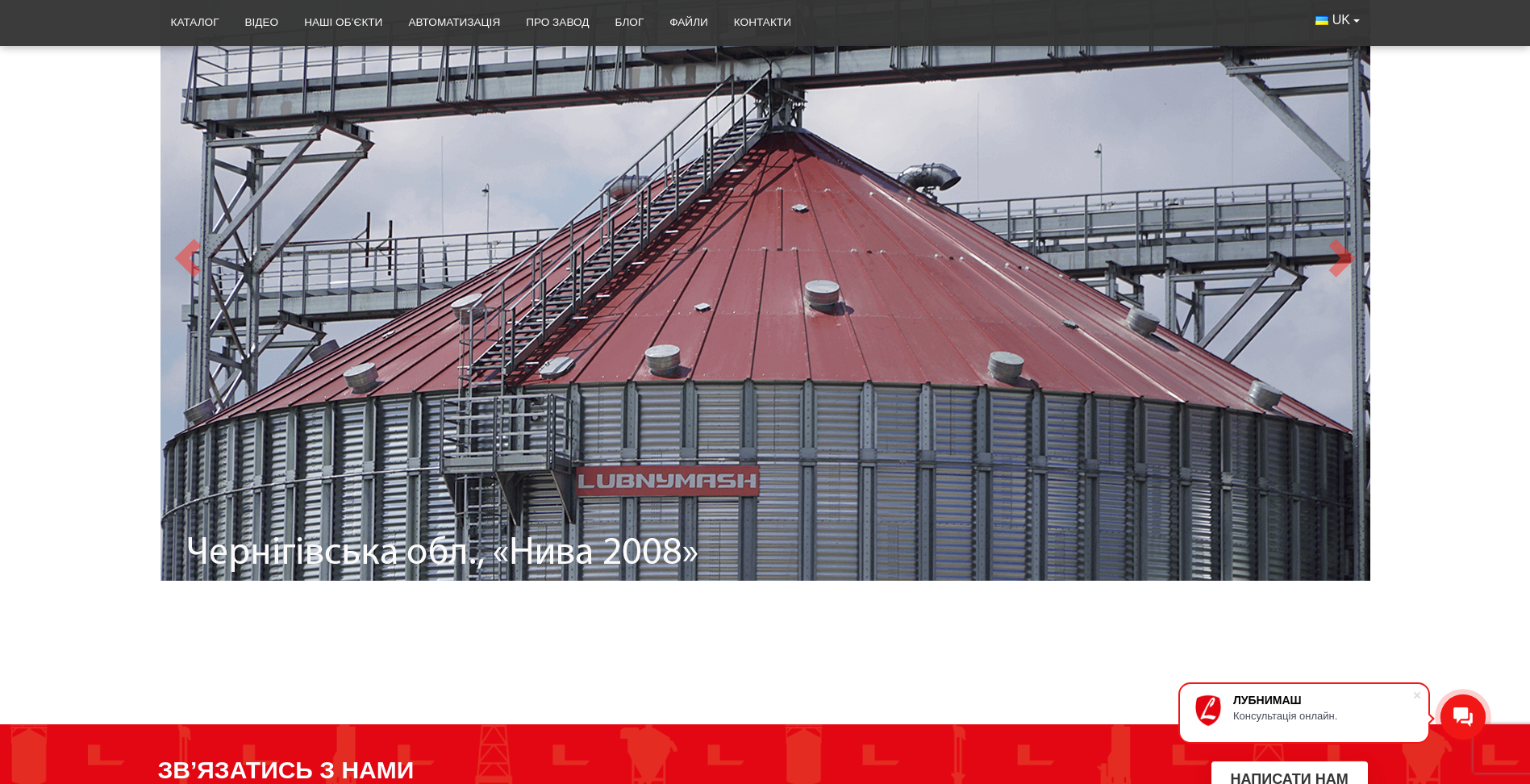
scroll to position [645, 0]
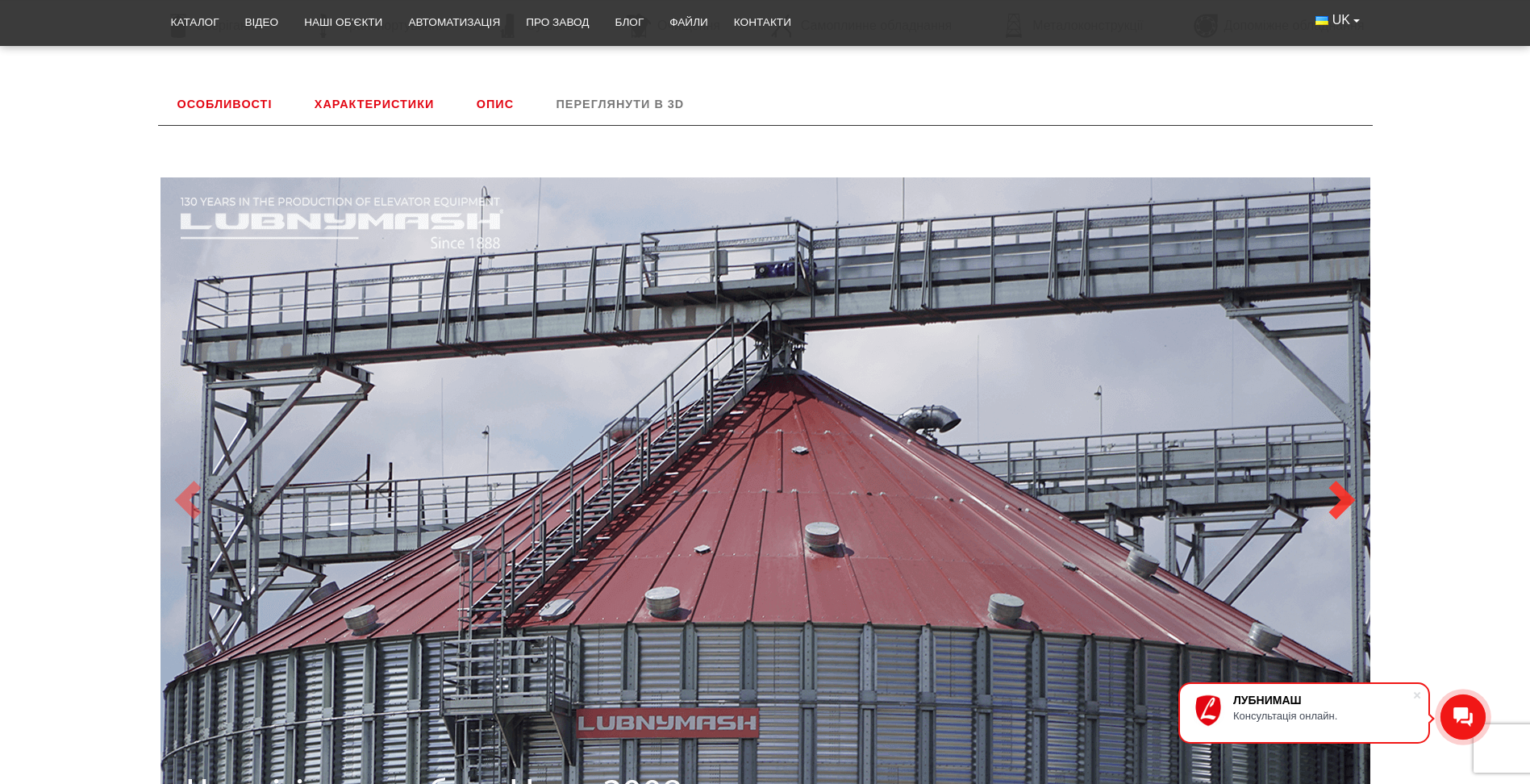
click at [1352, 503] on span at bounding box center [1342, 500] width 38 height 38
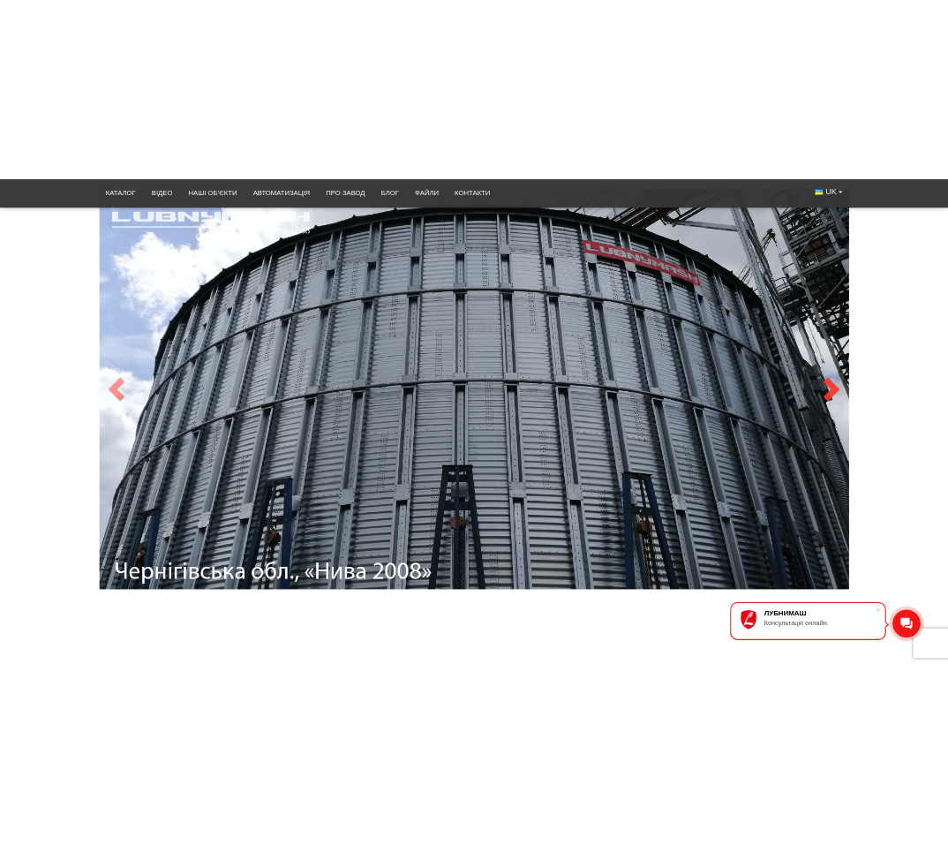
scroll to position [794, 0]
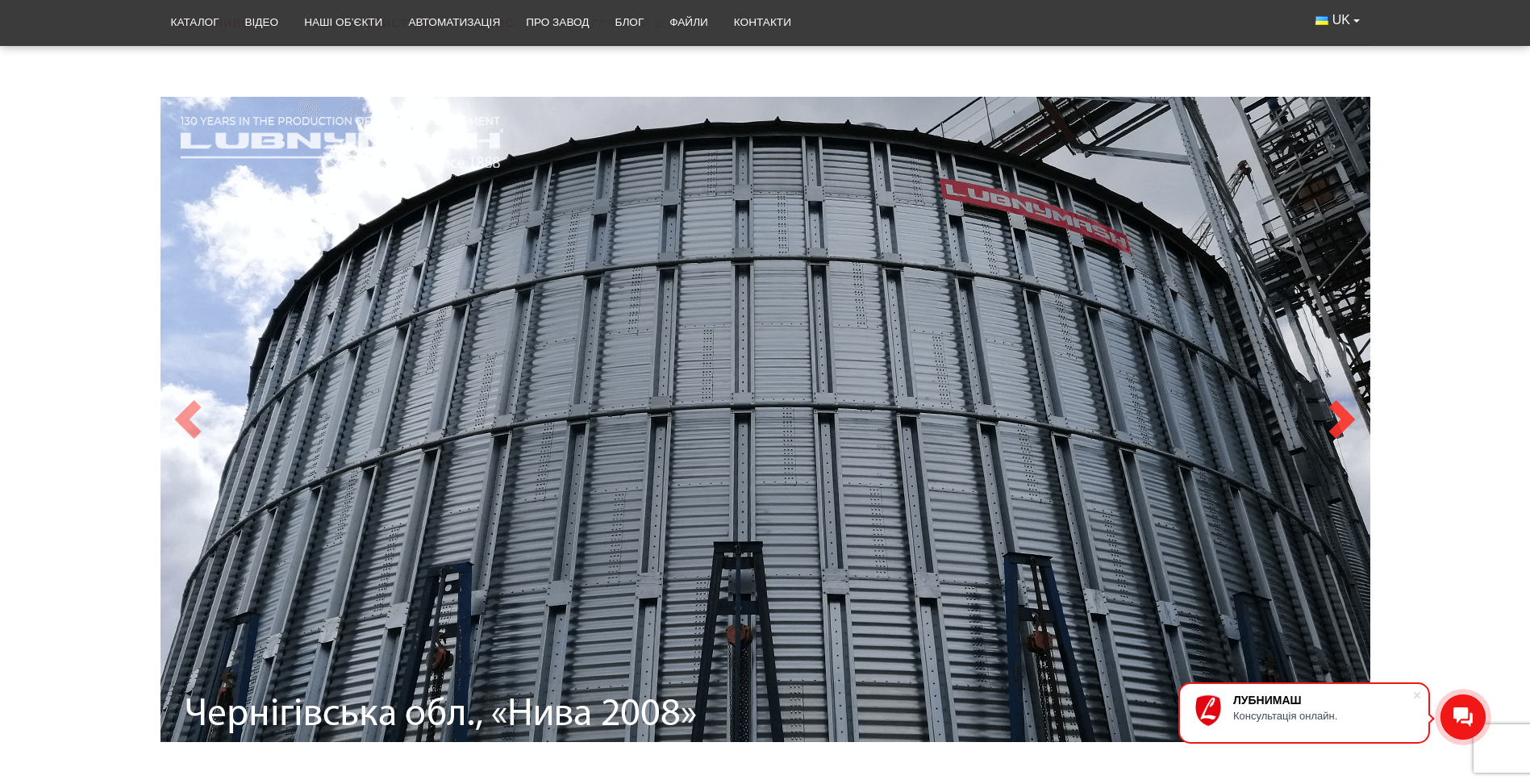
click at [1340, 426] on span at bounding box center [1342, 419] width 38 height 38
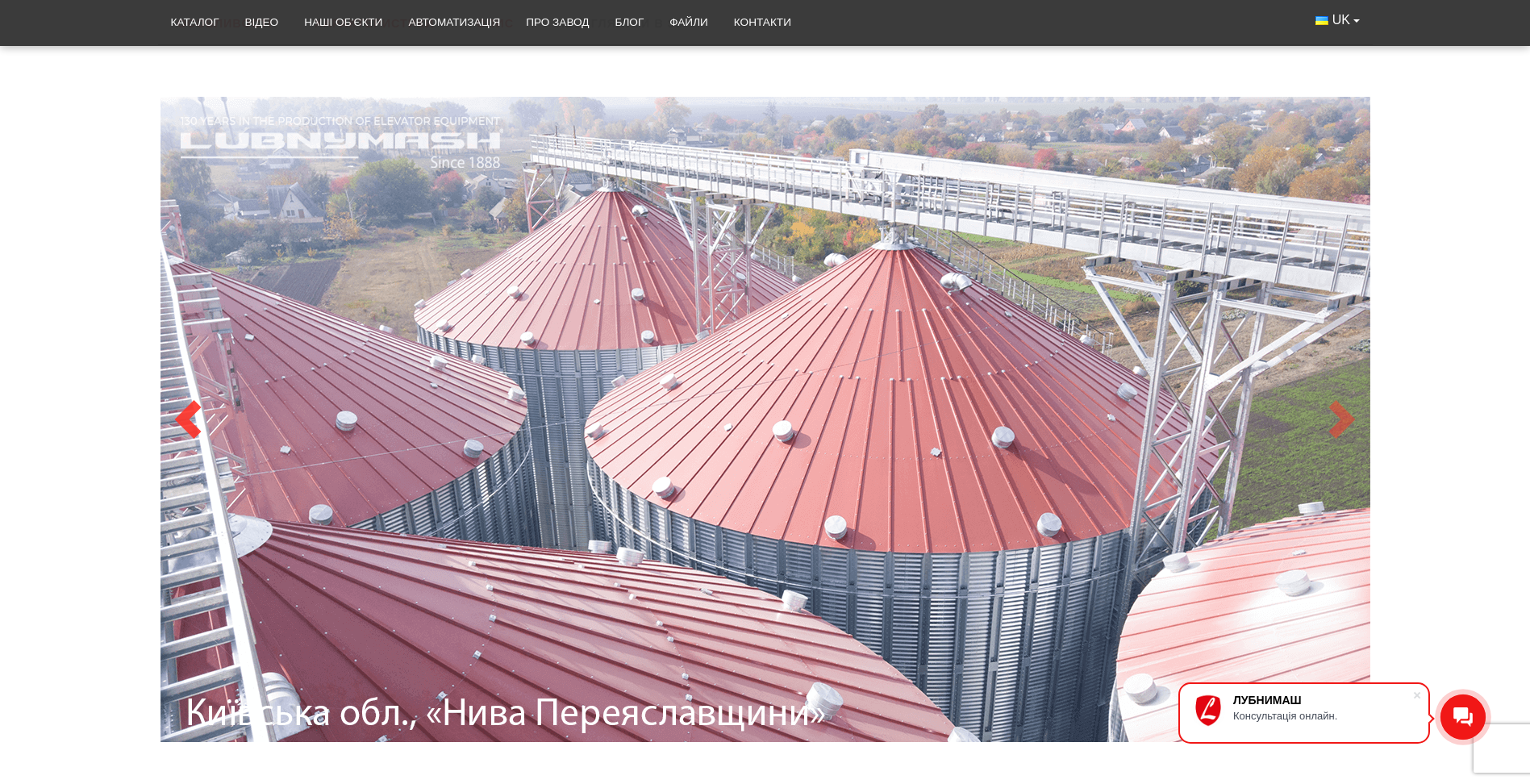
click at [187, 415] on span at bounding box center [187, 419] width 38 height 38
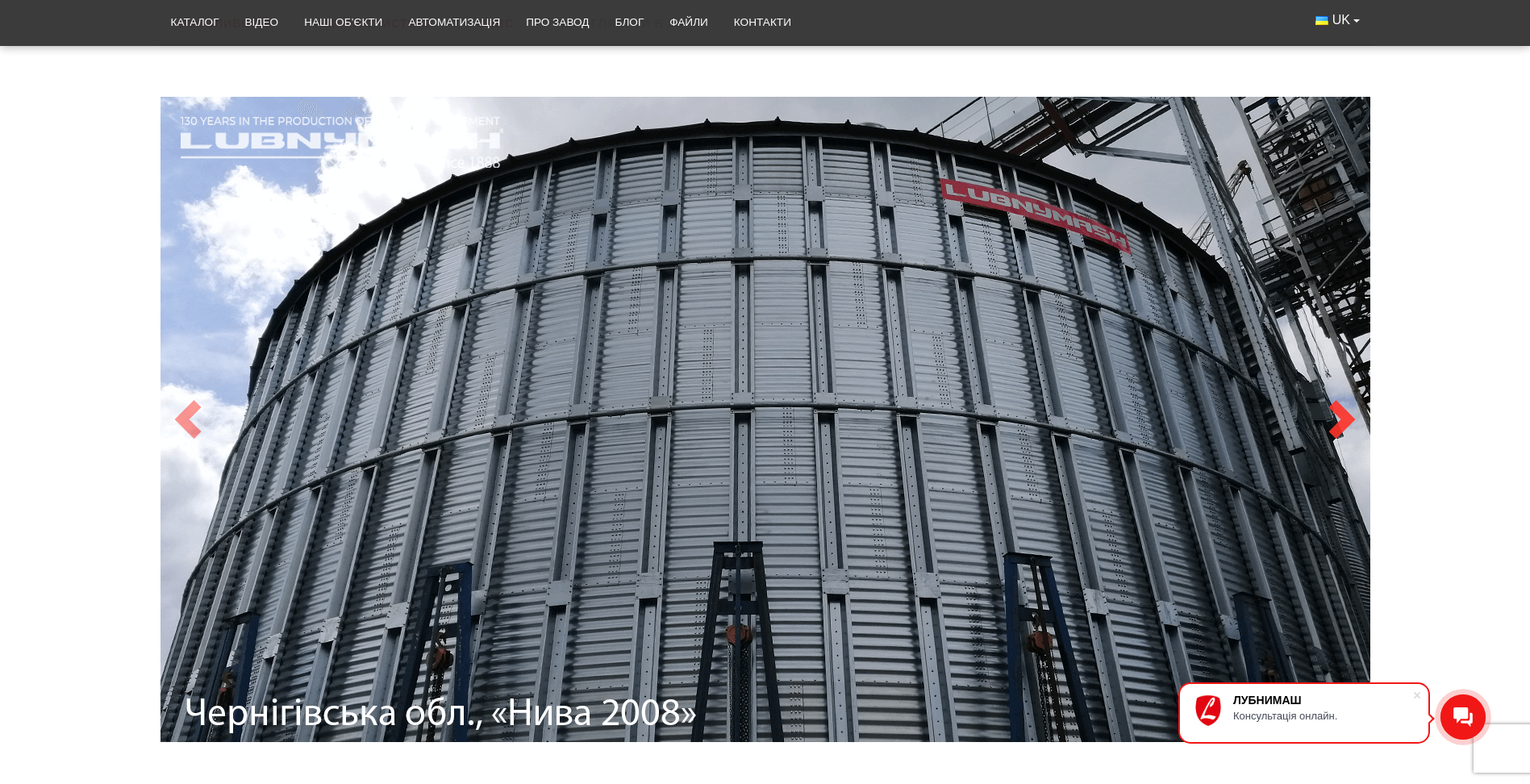
click at [1347, 416] on span at bounding box center [1342, 419] width 38 height 38
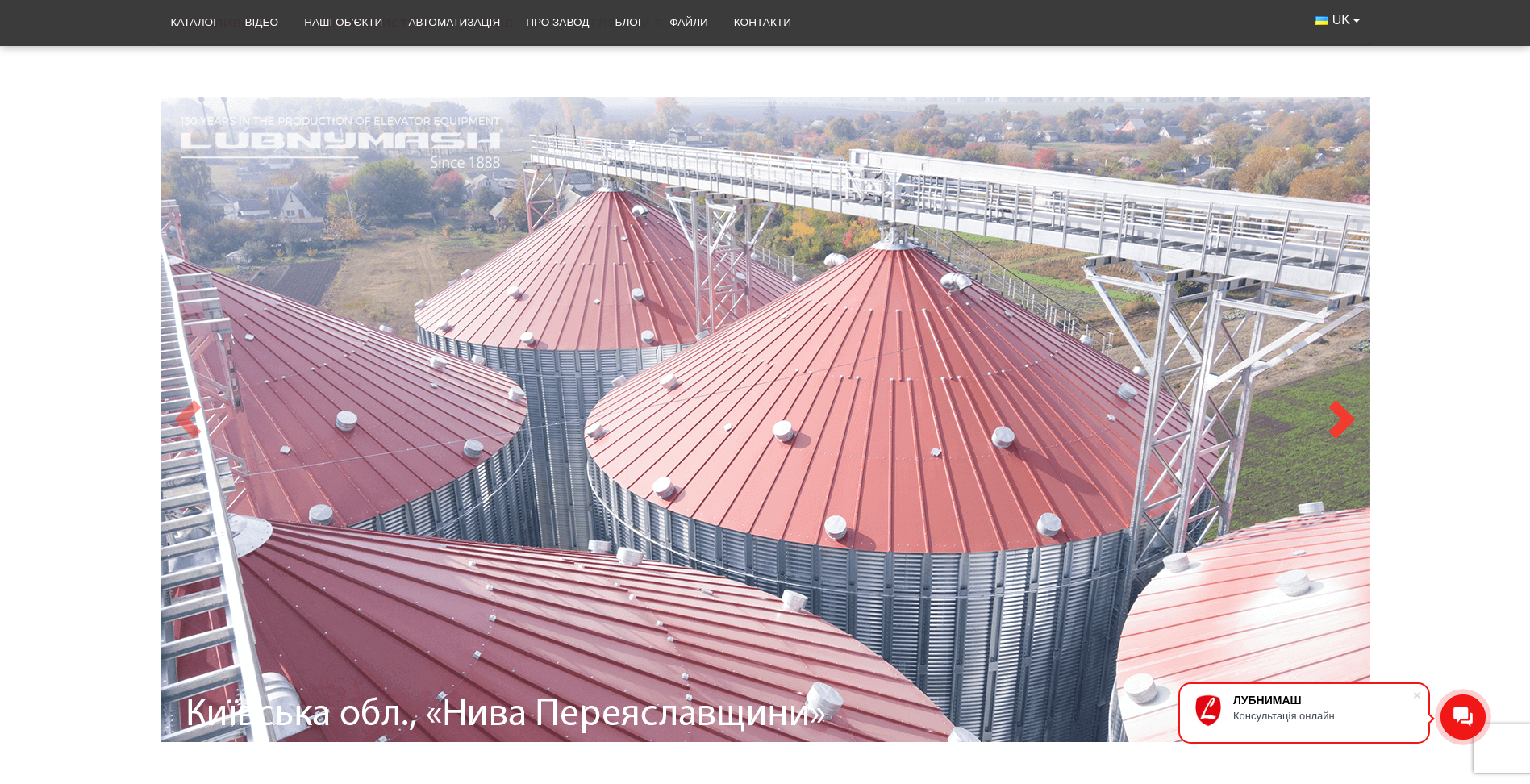
click at [1347, 416] on span at bounding box center [1342, 419] width 38 height 38
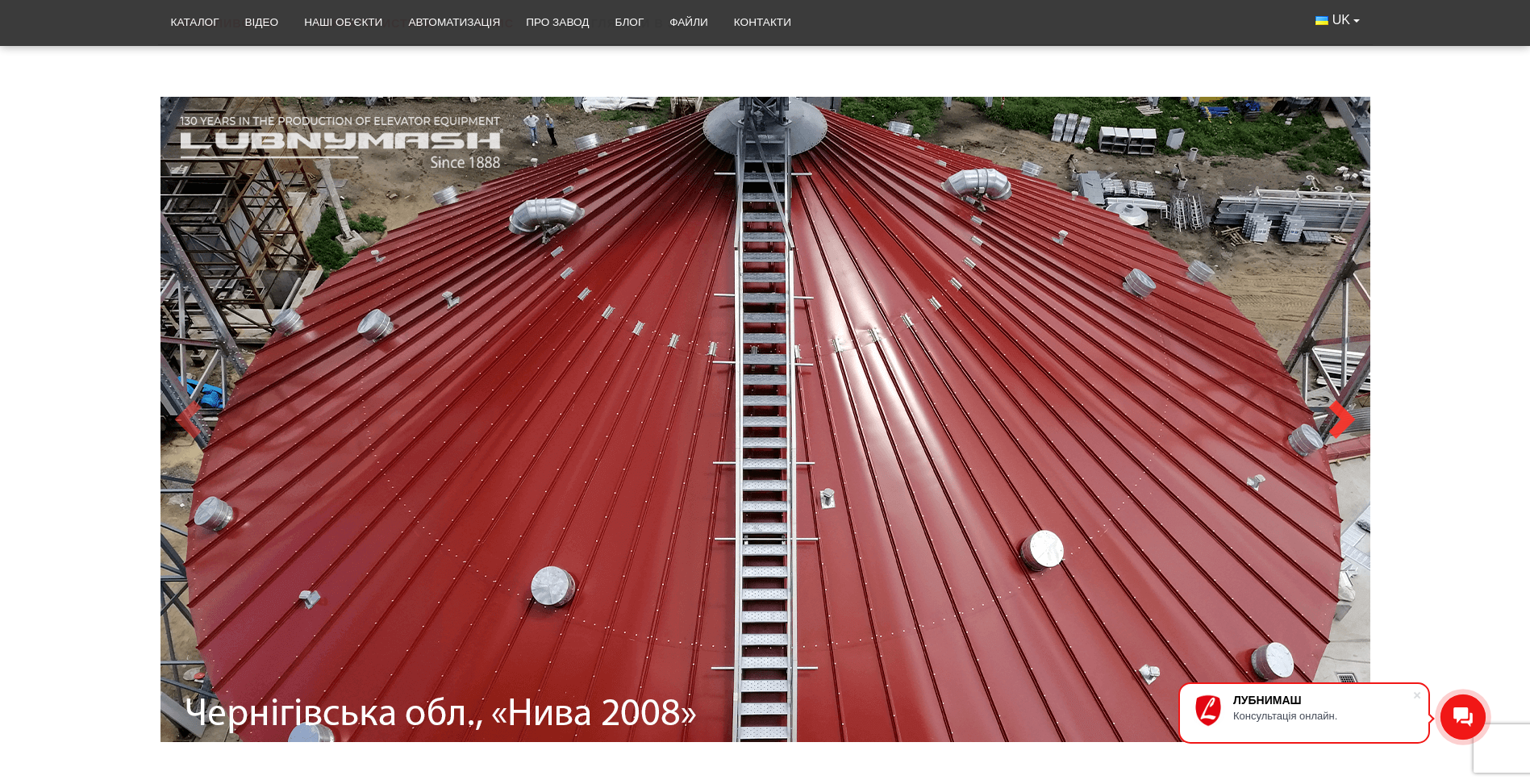
click at [1330, 413] on span at bounding box center [1342, 419] width 38 height 38
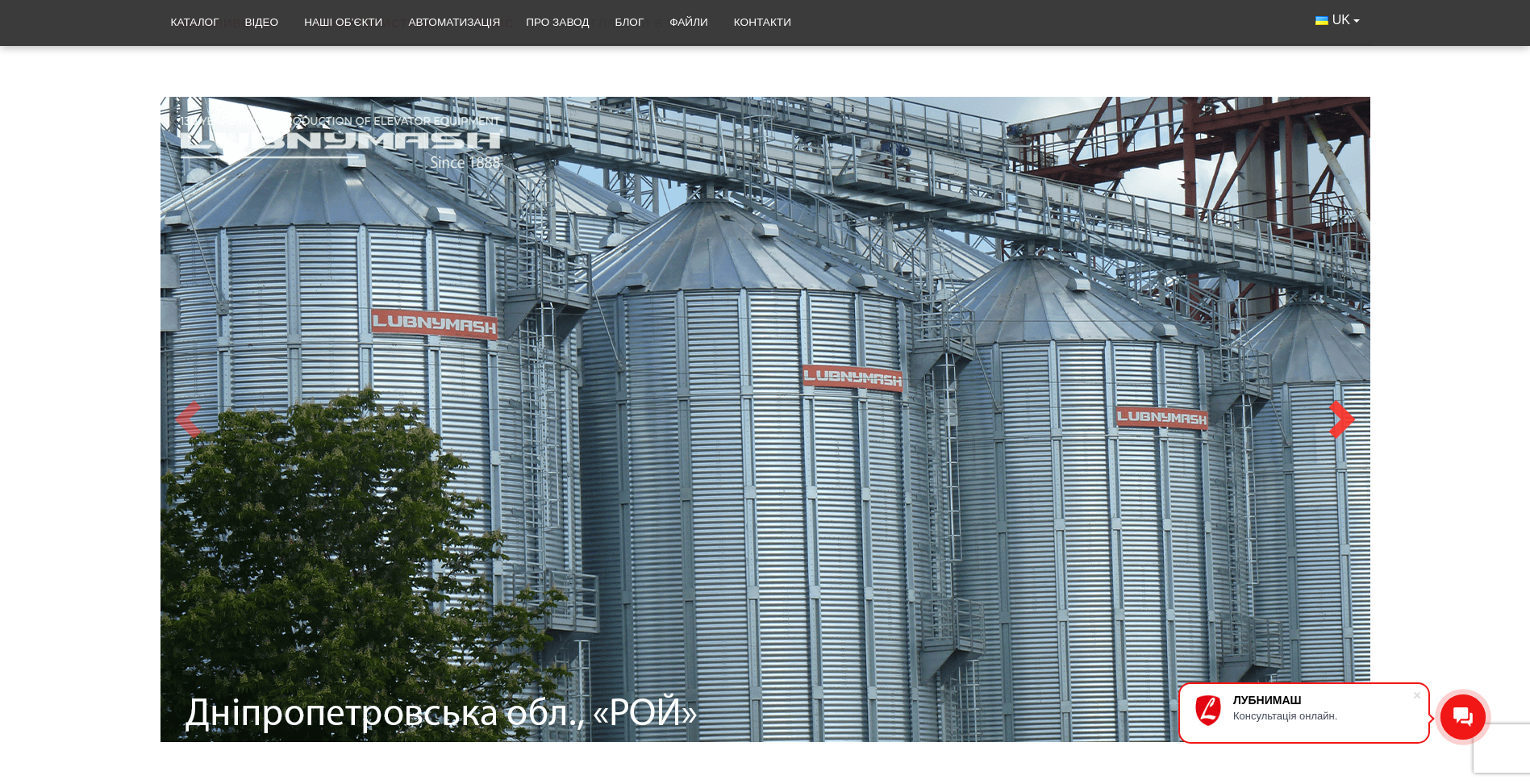
click at [1332, 413] on span at bounding box center [1342, 419] width 38 height 38
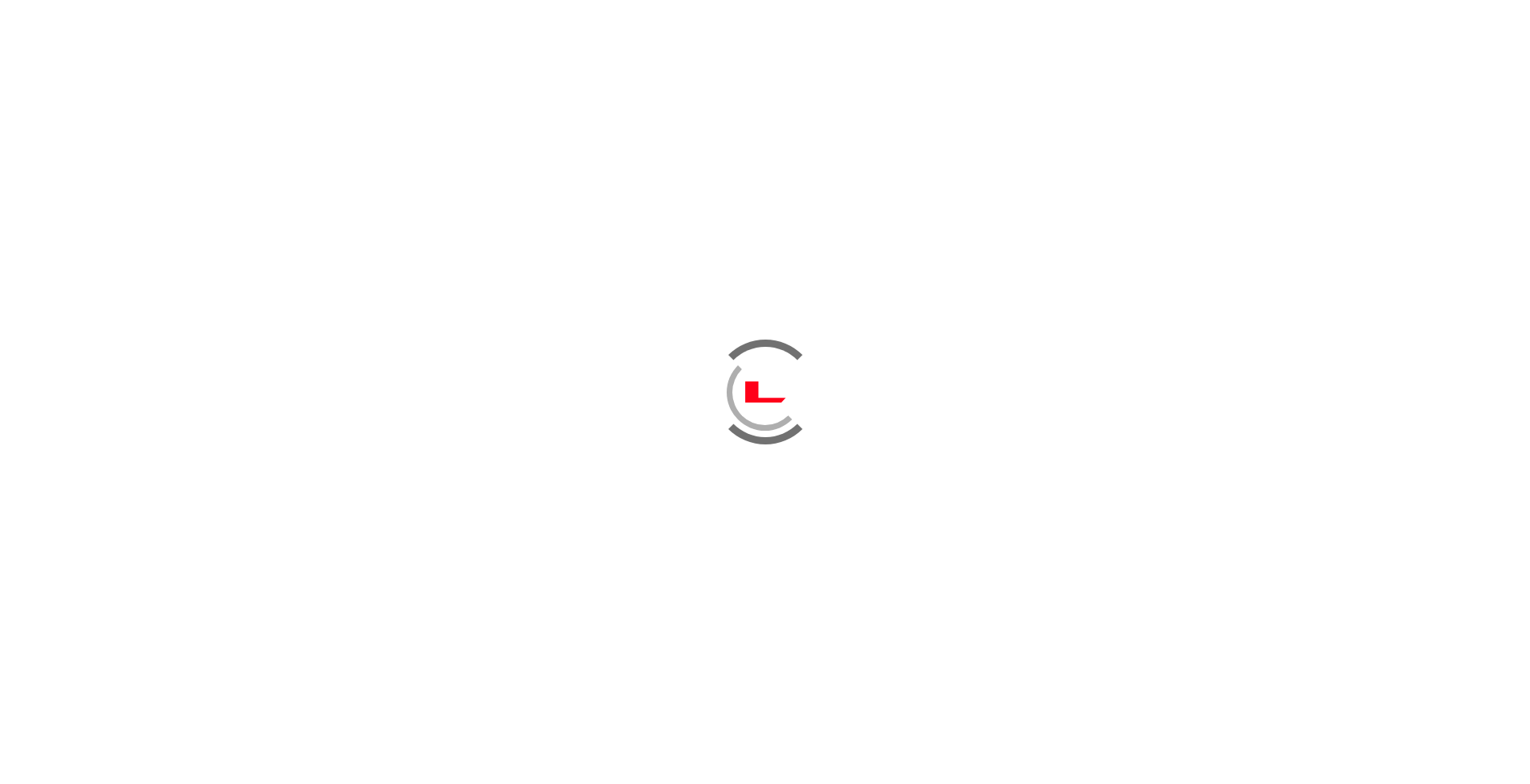
scroll to position [162, 0]
